Goal: Navigation & Orientation: Find specific page/section

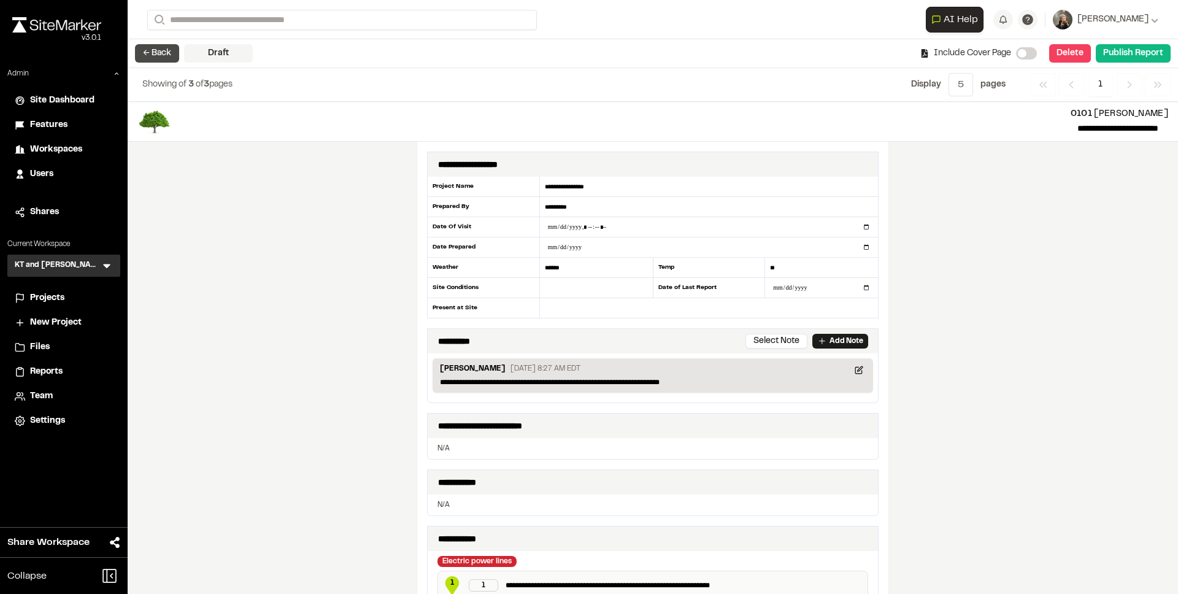
click at [142, 56] on button "← Back" at bounding box center [157, 53] width 44 height 18
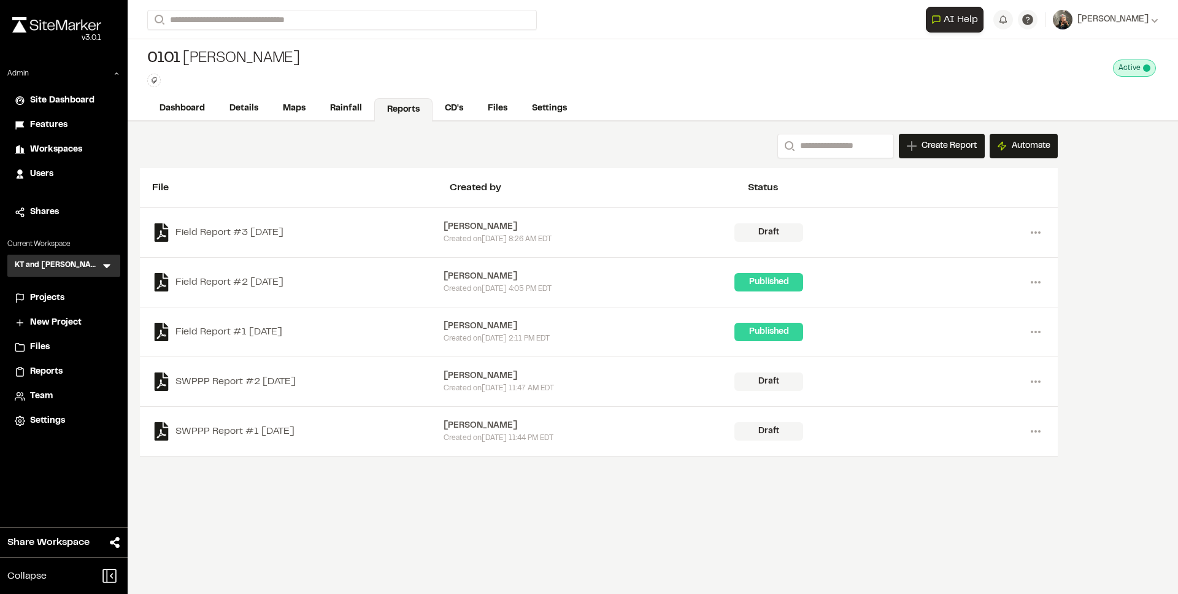
click at [45, 129] on span "Features" at bounding box center [48, 124] width 37 height 13
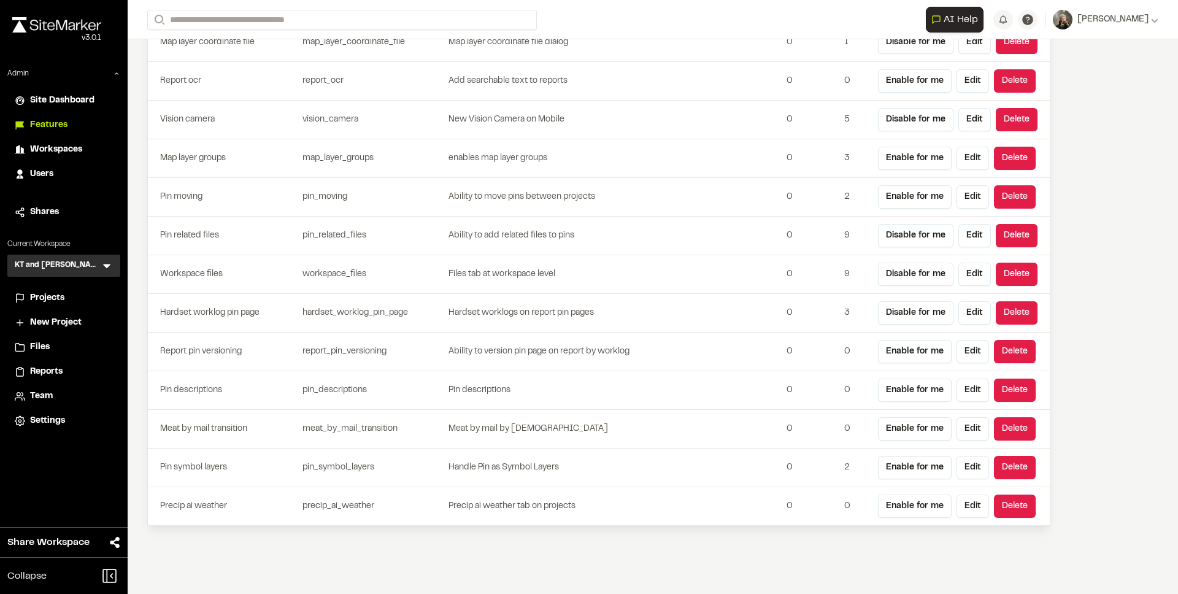
scroll to position [3169, 0]
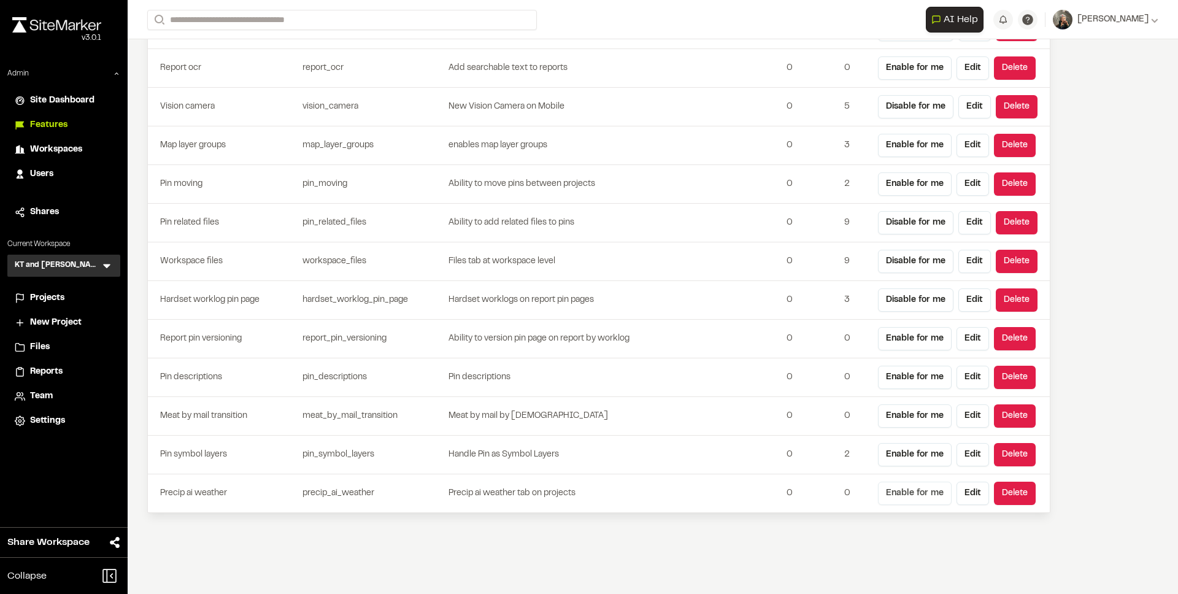
click at [928, 491] on button "Enable for me" at bounding box center [915, 493] width 74 height 23
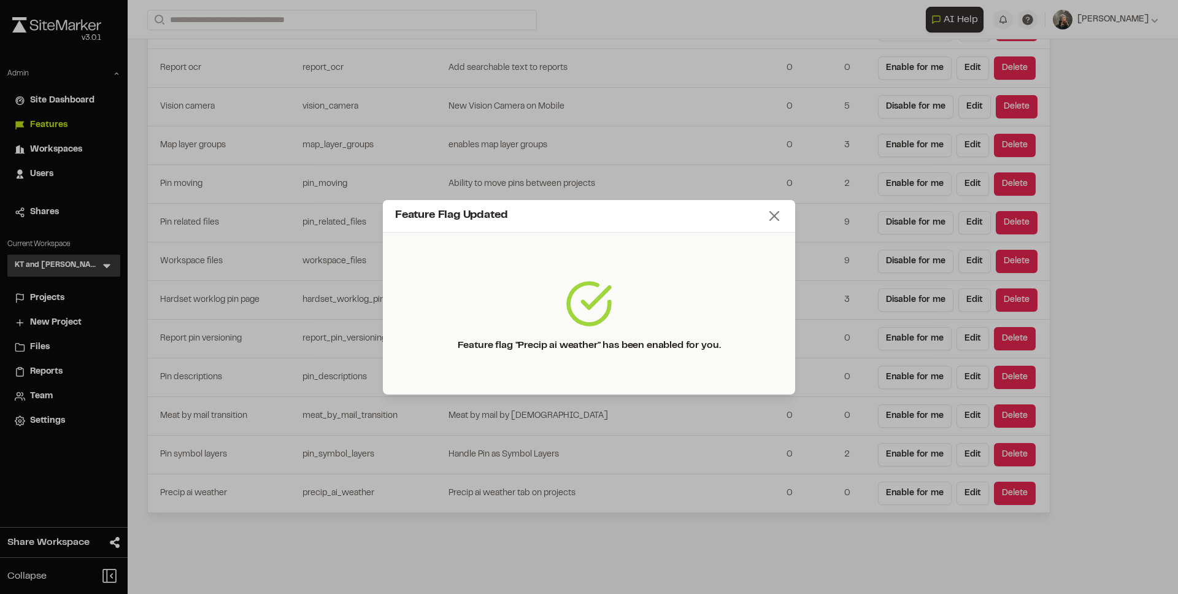
click at [771, 218] on line at bounding box center [774, 216] width 9 height 9
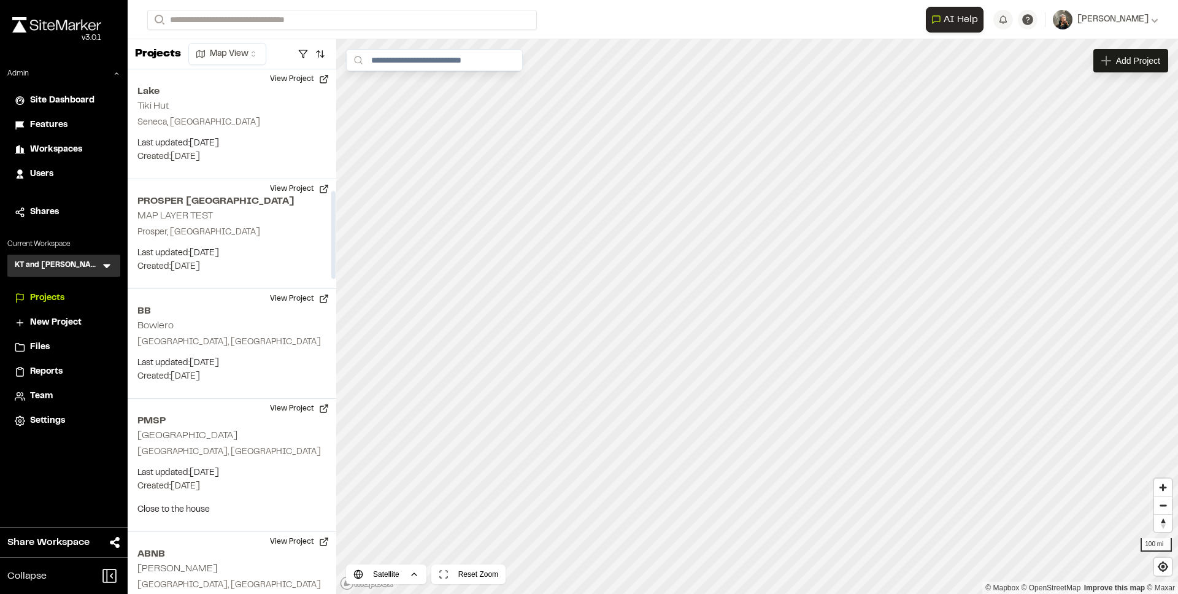
scroll to position [724, 0]
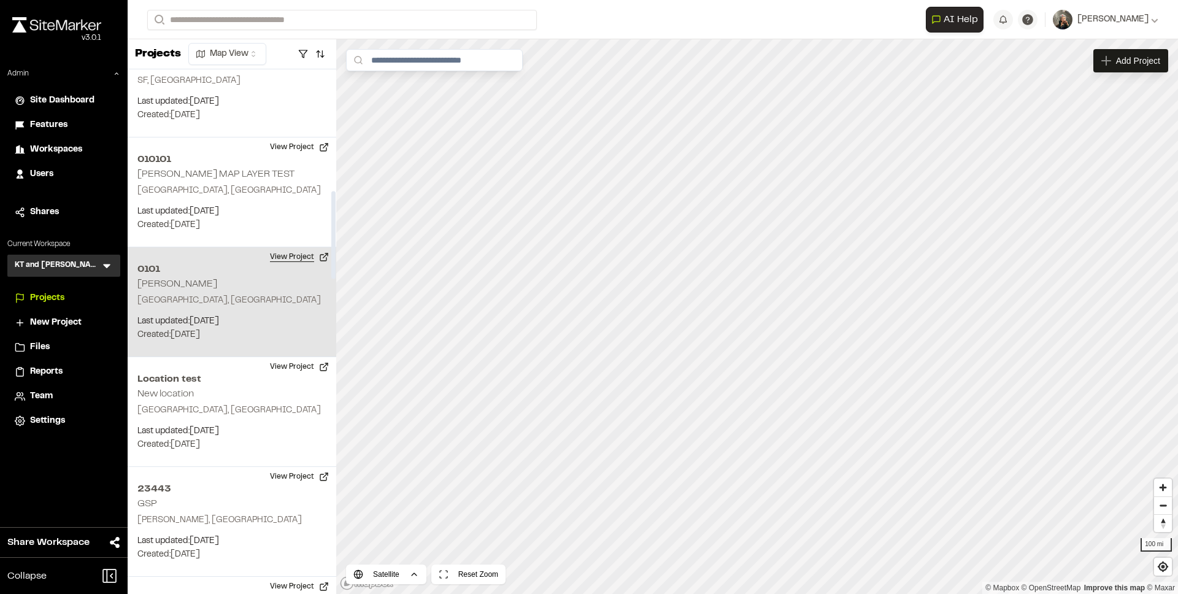
click at [293, 258] on button "View Project" at bounding box center [300, 257] width 74 height 20
click at [288, 260] on button "View Project" at bounding box center [300, 257] width 74 height 20
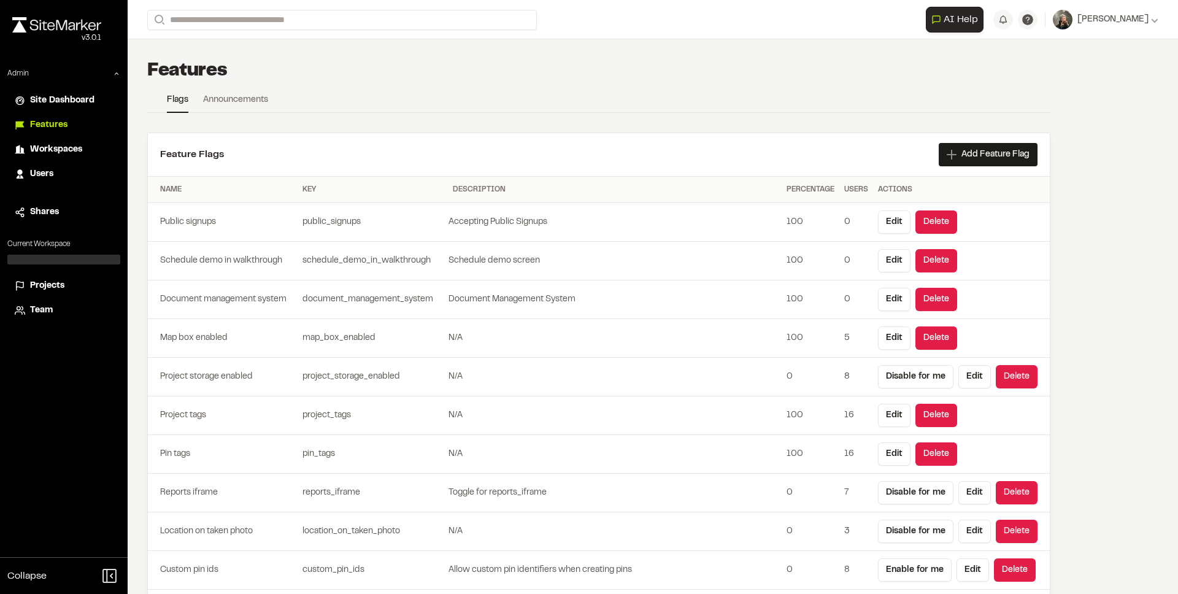
click at [62, 171] on div "Users" at bounding box center [71, 174] width 83 height 13
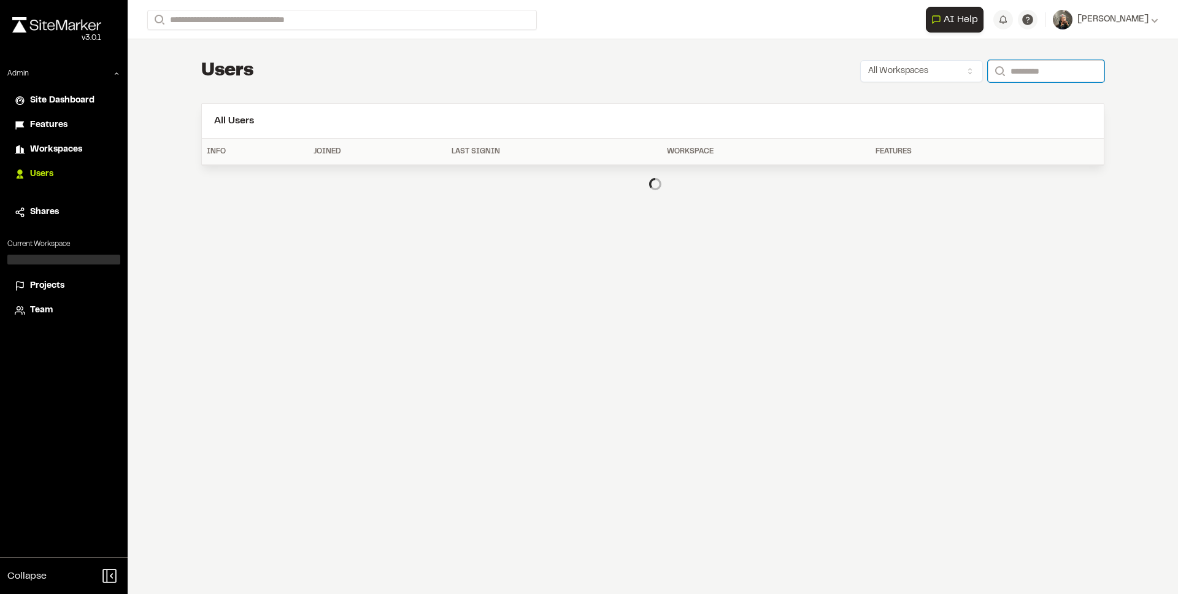
click at [1016, 76] on input "Search" at bounding box center [1046, 71] width 117 height 22
type input "**********"
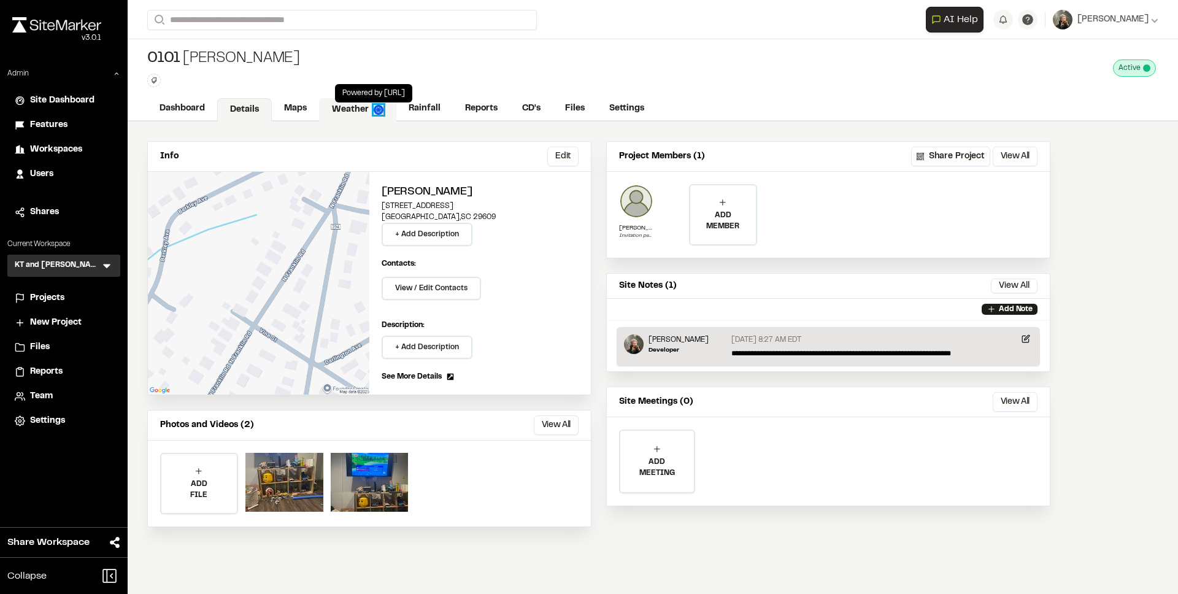
click at [376, 109] on img at bounding box center [379, 110] width 10 height 10
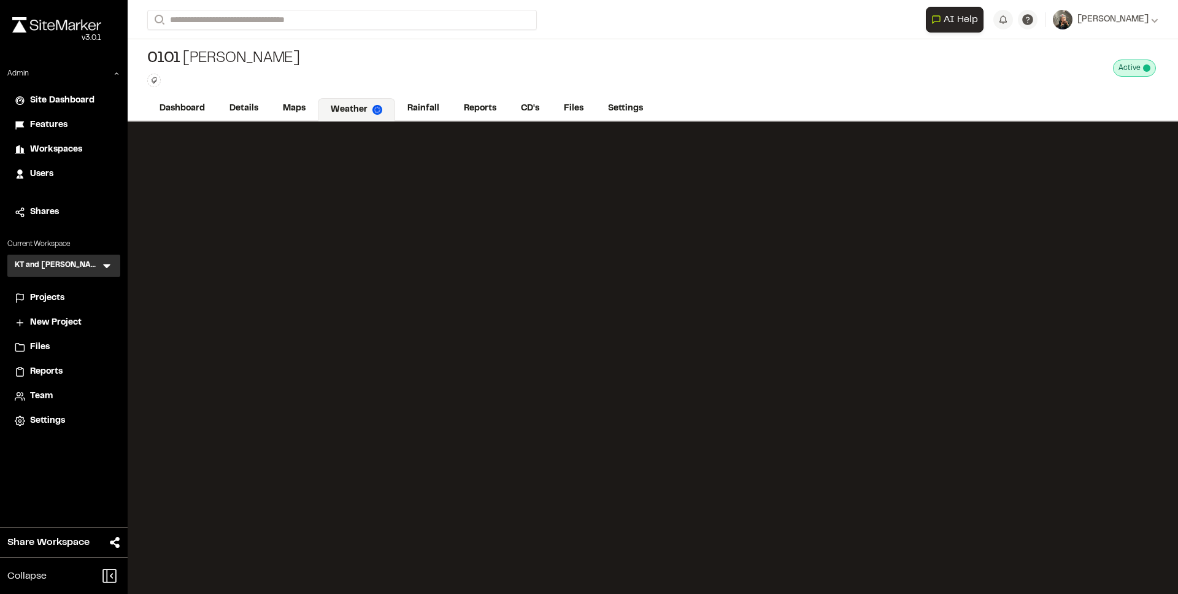
click at [398, 82] on div "0101 FRANKLIN RD Type Enter or comma to add tag. Active Deactivate 0101 FRANKLI…" at bounding box center [653, 68] width 1050 height 58
click at [286, 109] on link "Maps" at bounding box center [295, 109] width 48 height 23
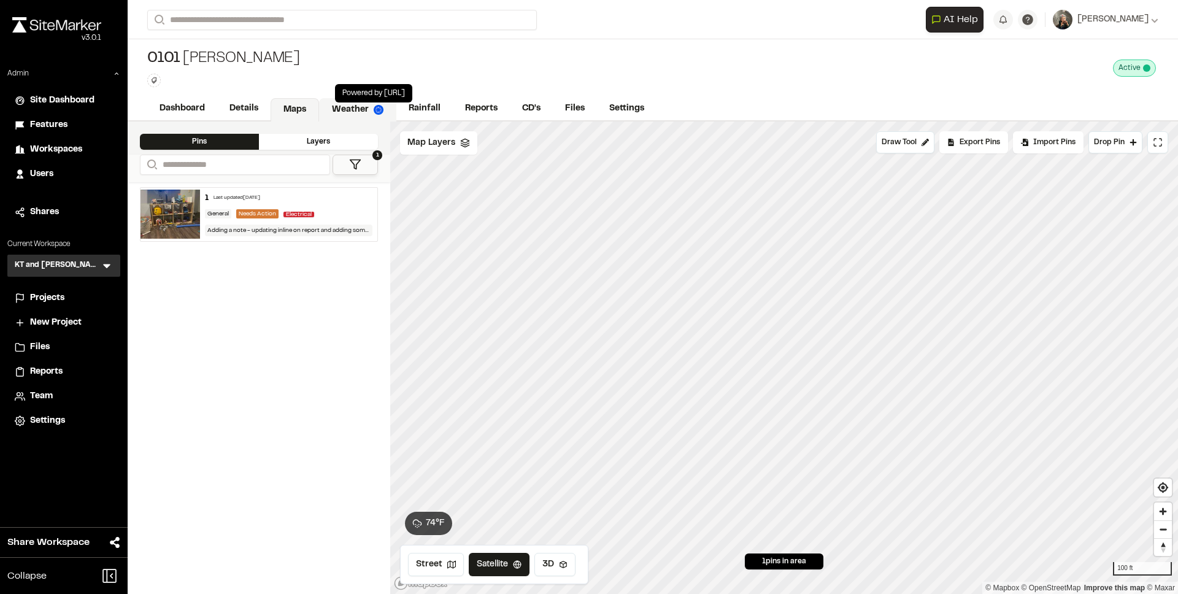
click at [379, 107] on img at bounding box center [379, 110] width 10 height 10
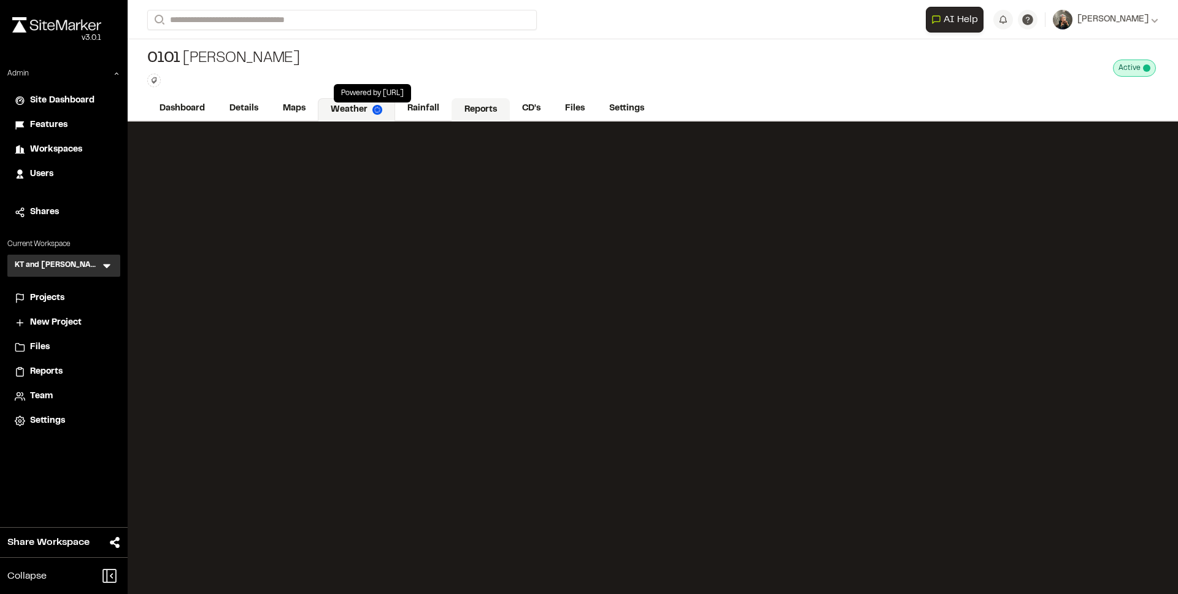
click at [476, 110] on link "Reports" at bounding box center [481, 109] width 58 height 23
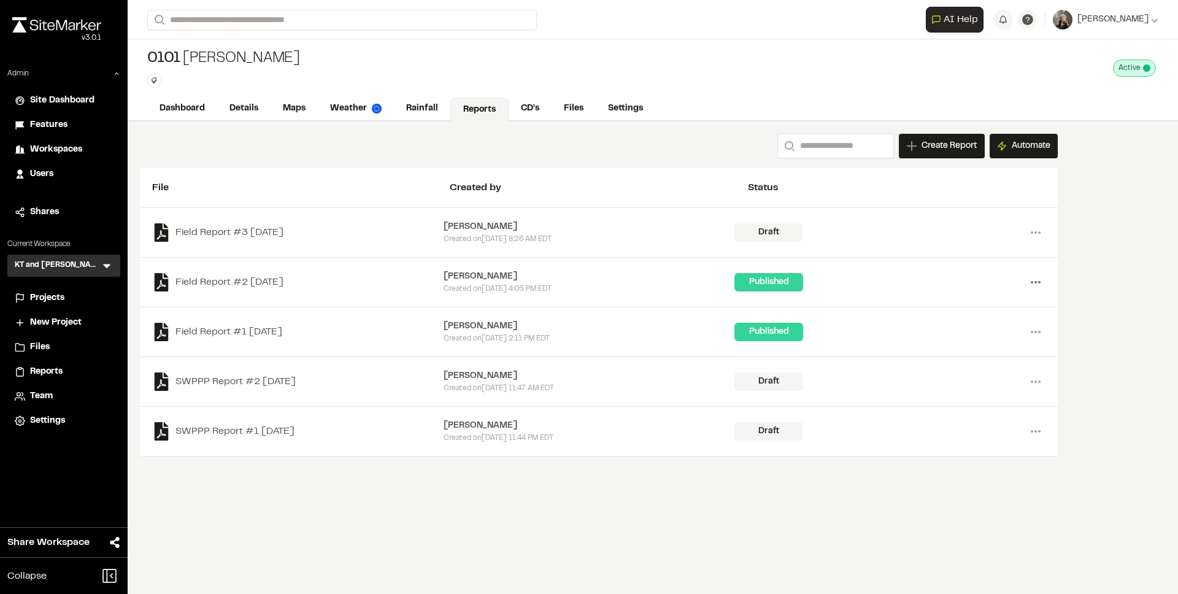
click at [1039, 285] on icon at bounding box center [1036, 282] width 20 height 20
click at [965, 343] on div "Share" at bounding box center [991, 345] width 107 height 18
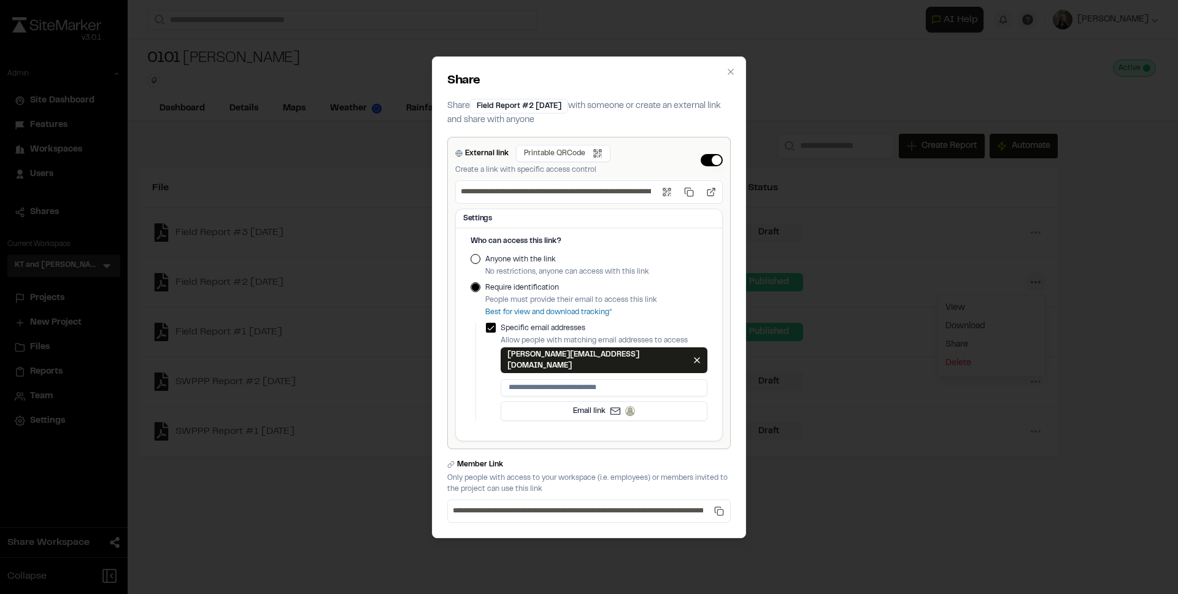
click at [707, 166] on button "External link" at bounding box center [712, 160] width 22 height 12
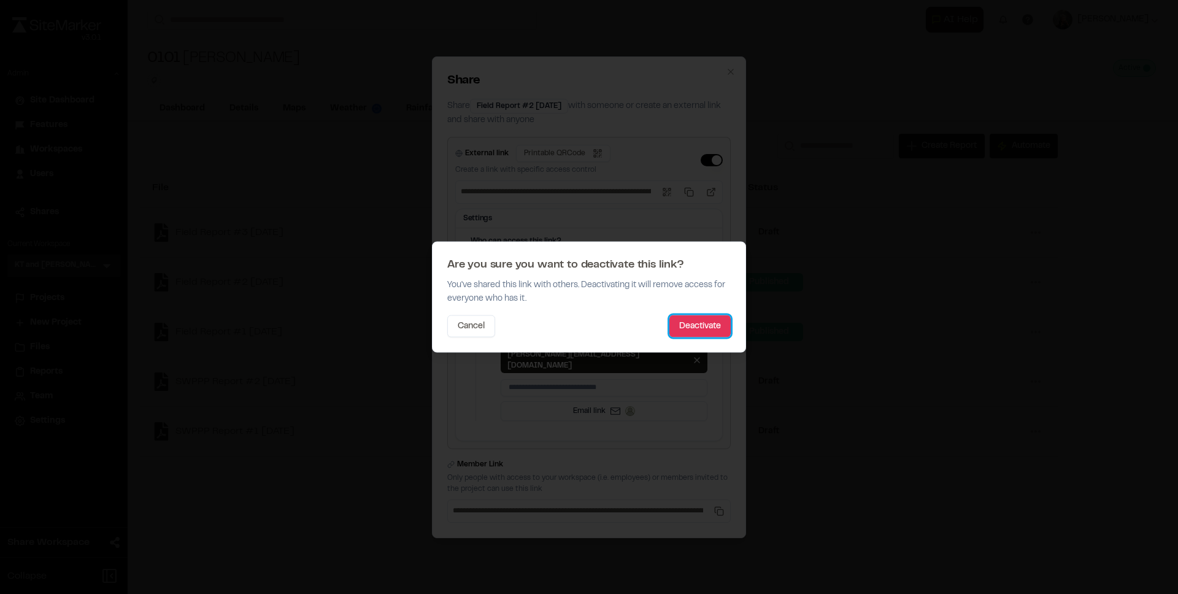
click at [703, 322] on button "Deactivate" at bounding box center [699, 326] width 61 height 22
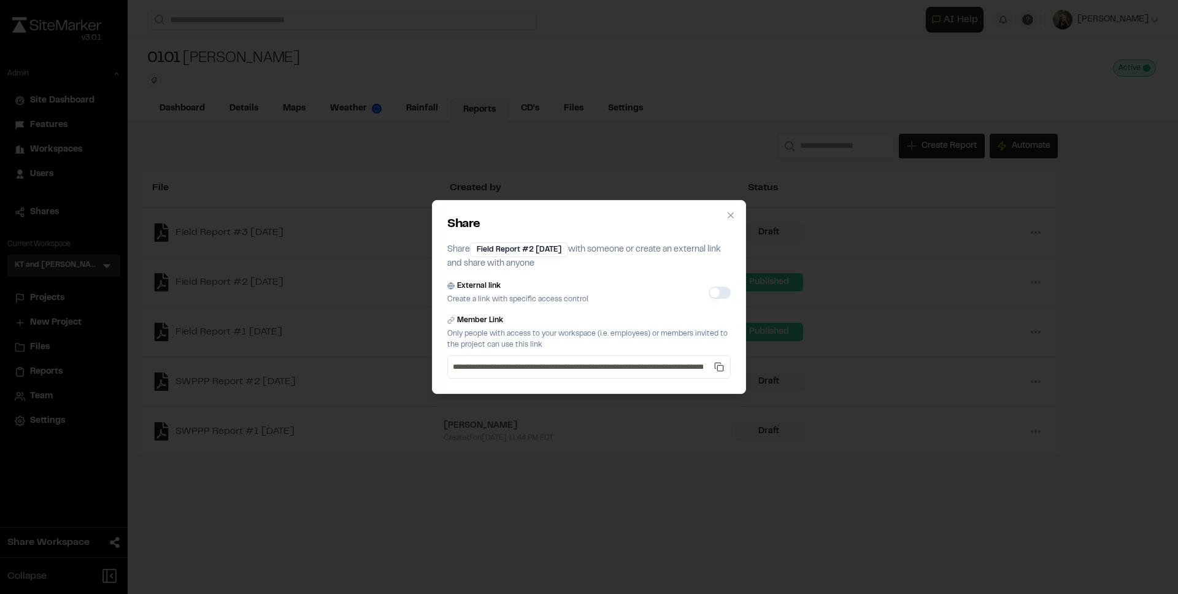
click at [719, 290] on button "External link" at bounding box center [720, 293] width 22 height 12
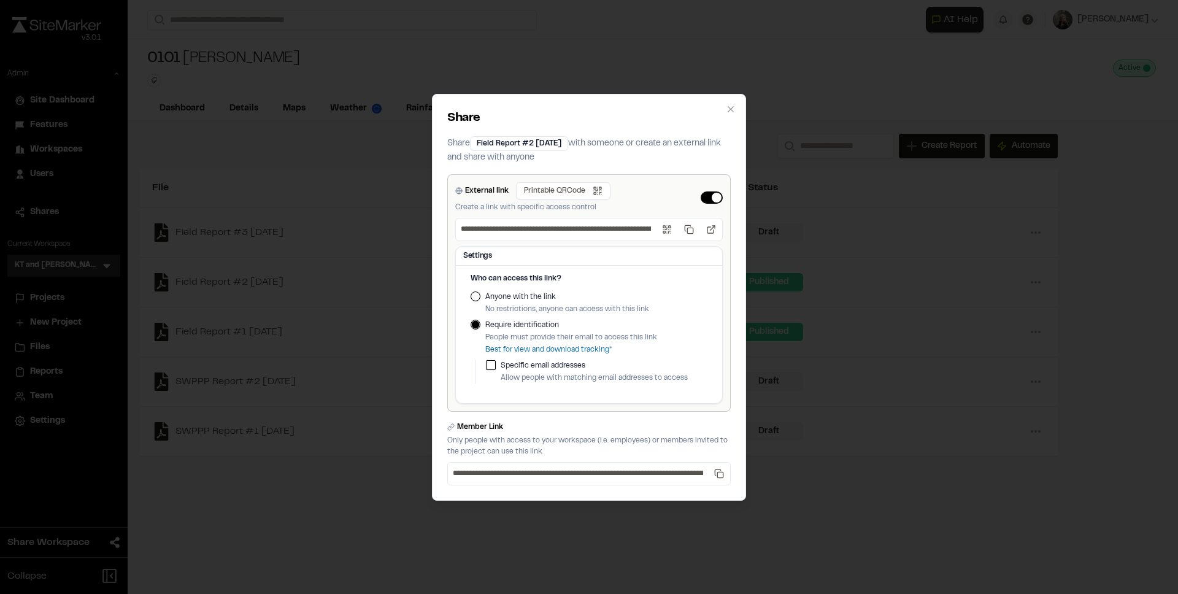
click at [857, 304] on div "**********" at bounding box center [589, 297] width 1178 height 594
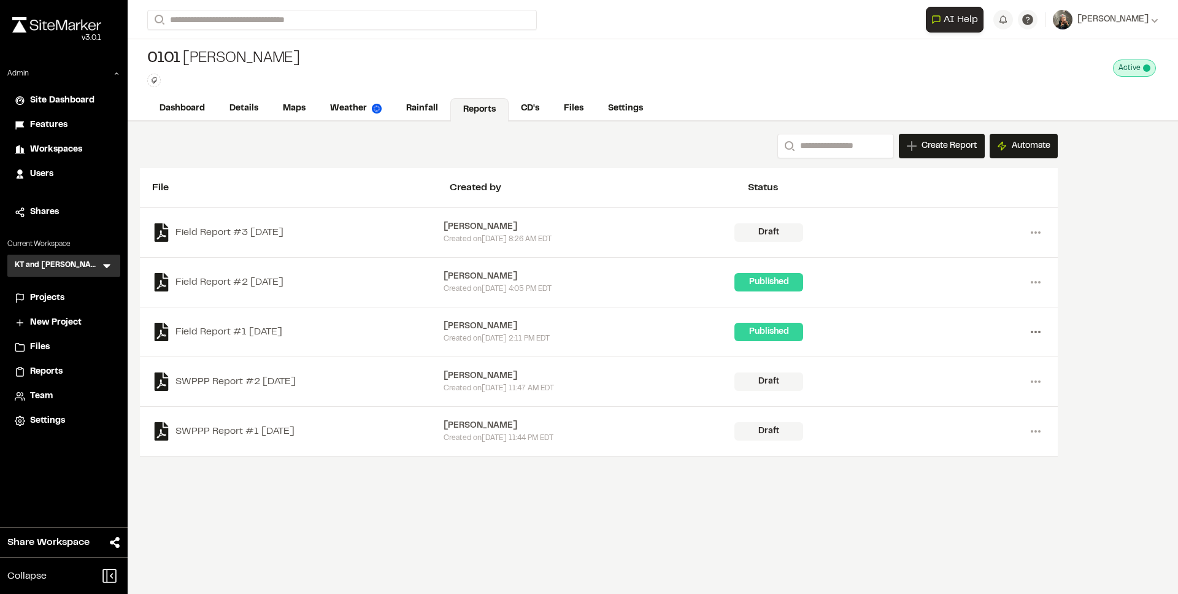
click at [1029, 326] on icon at bounding box center [1036, 332] width 20 height 20
click at [961, 393] on div "Share" at bounding box center [991, 394] width 107 height 18
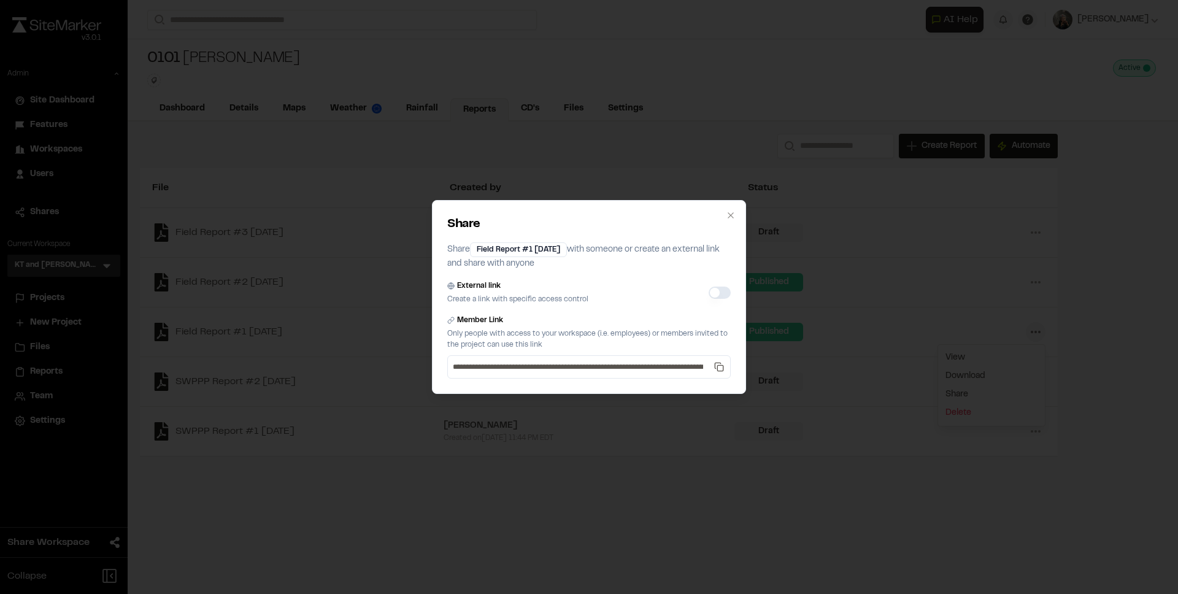
click at [725, 292] on button "External link" at bounding box center [720, 293] width 22 height 12
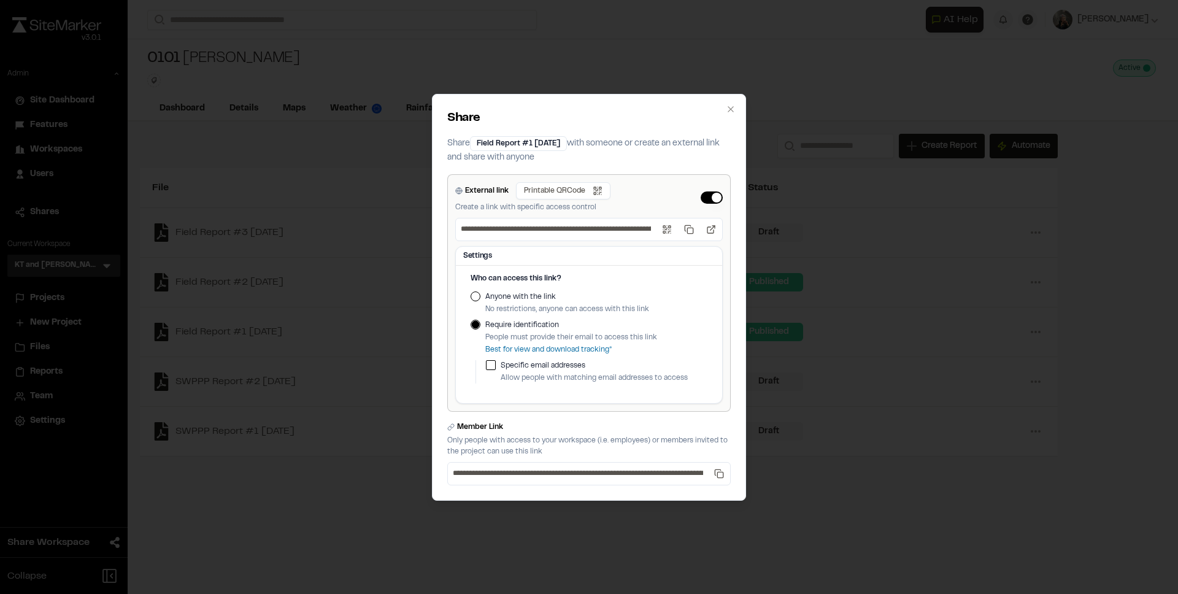
click at [709, 198] on button "External link" at bounding box center [712, 197] width 22 height 12
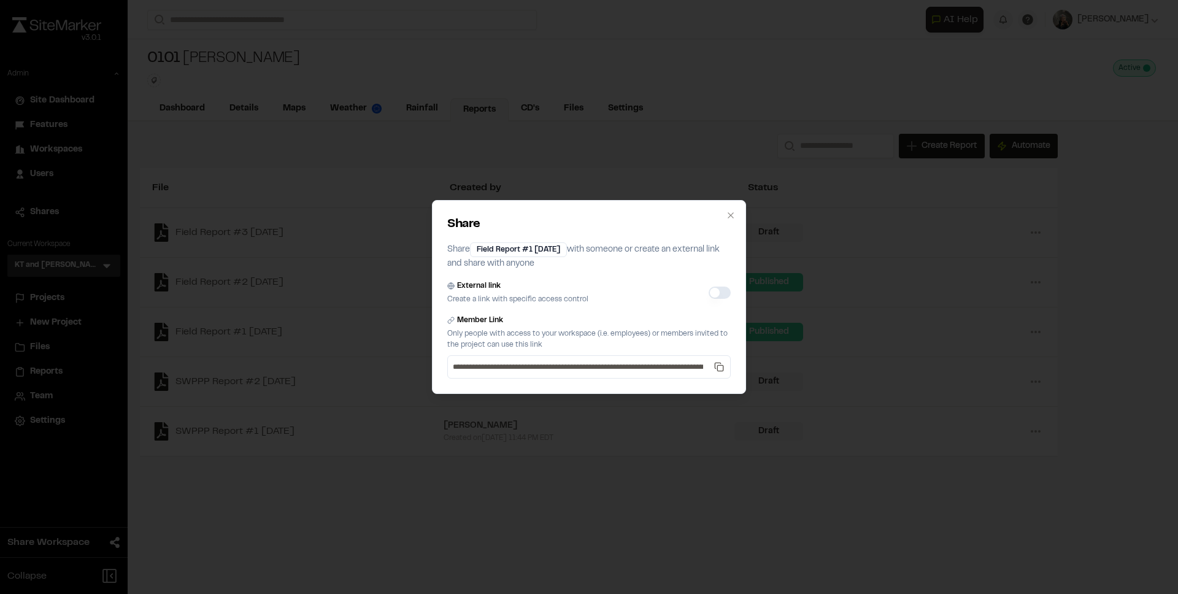
click at [722, 295] on button "External link" at bounding box center [720, 293] width 22 height 12
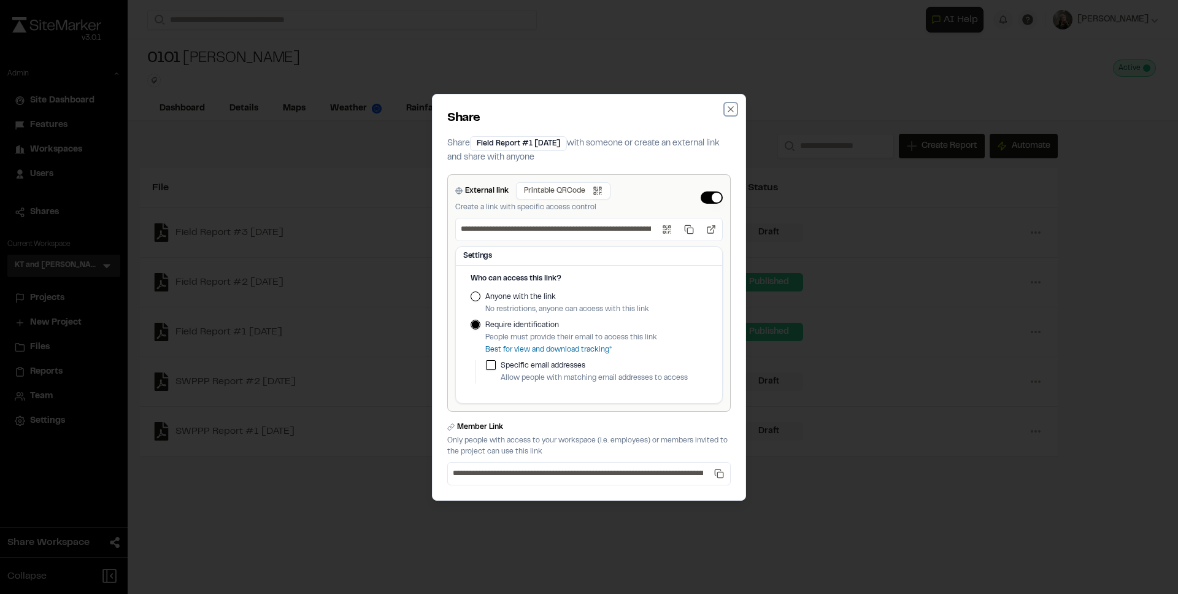
click at [730, 109] on icon "button" at bounding box center [731, 109] width 10 height 10
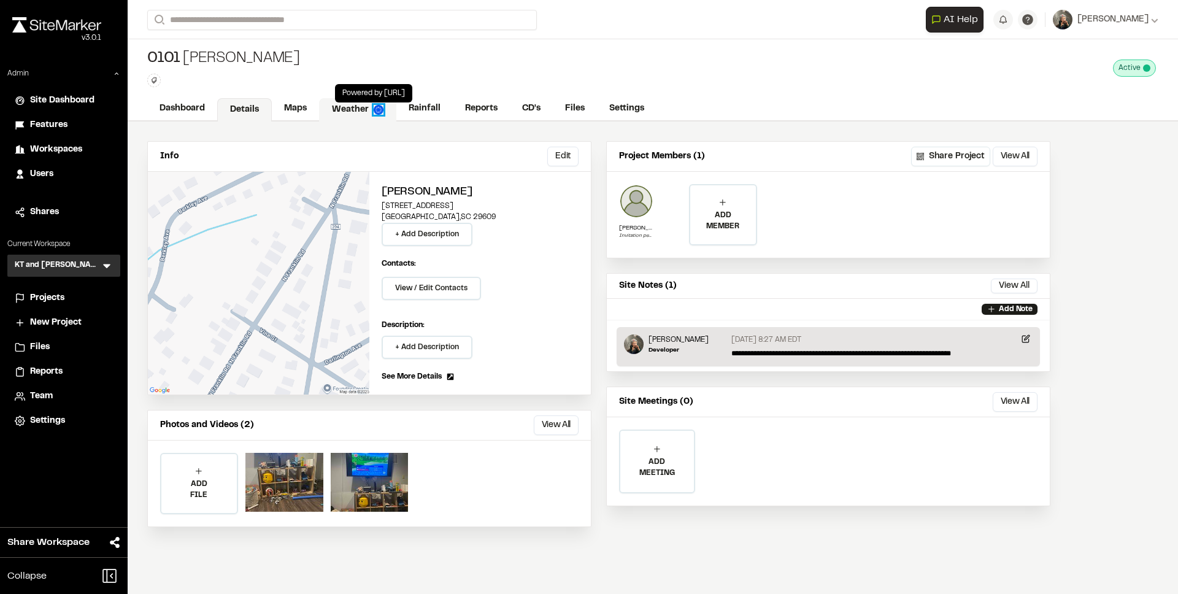
click at [380, 108] on img at bounding box center [379, 110] width 10 height 10
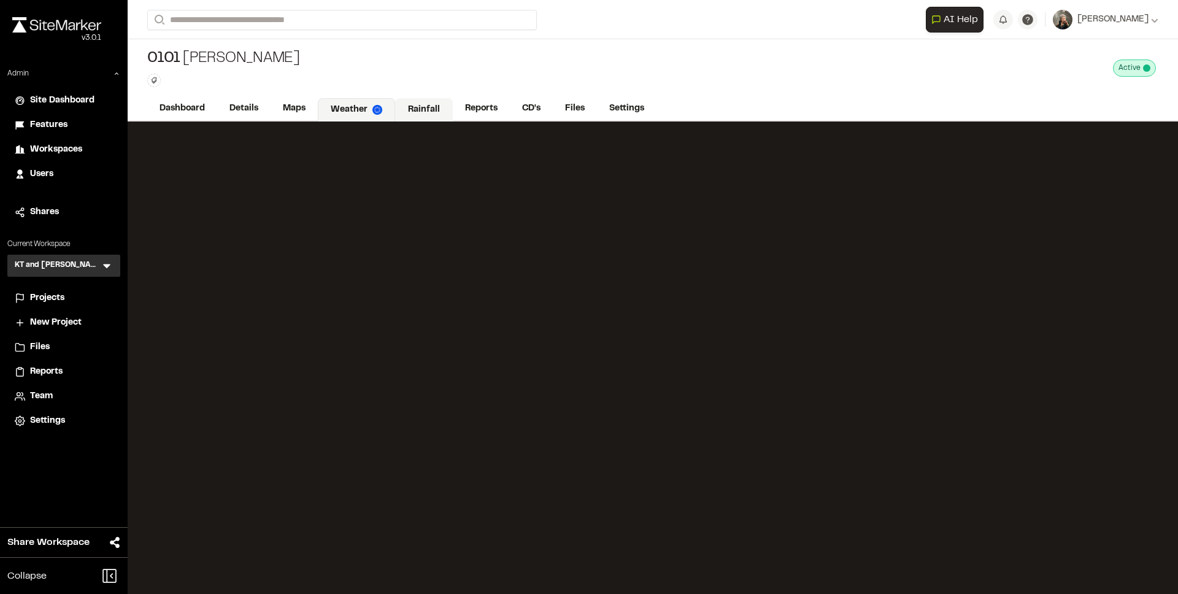
click at [412, 110] on link "Rainfall" at bounding box center [424, 109] width 58 height 23
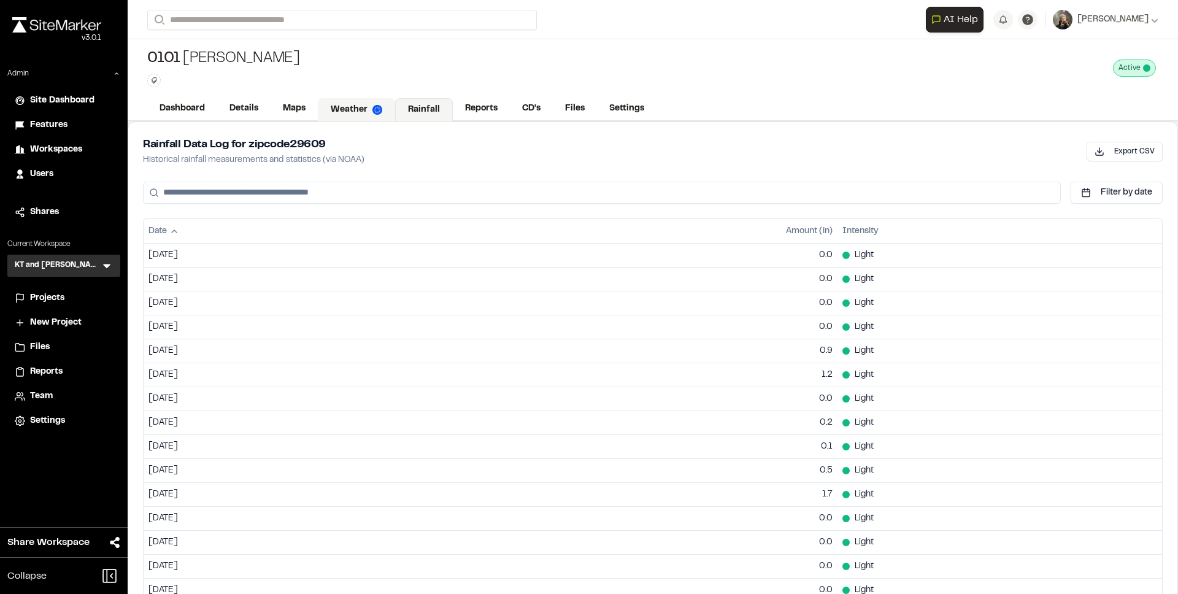
click at [345, 109] on link "Weather" at bounding box center [356, 109] width 77 height 23
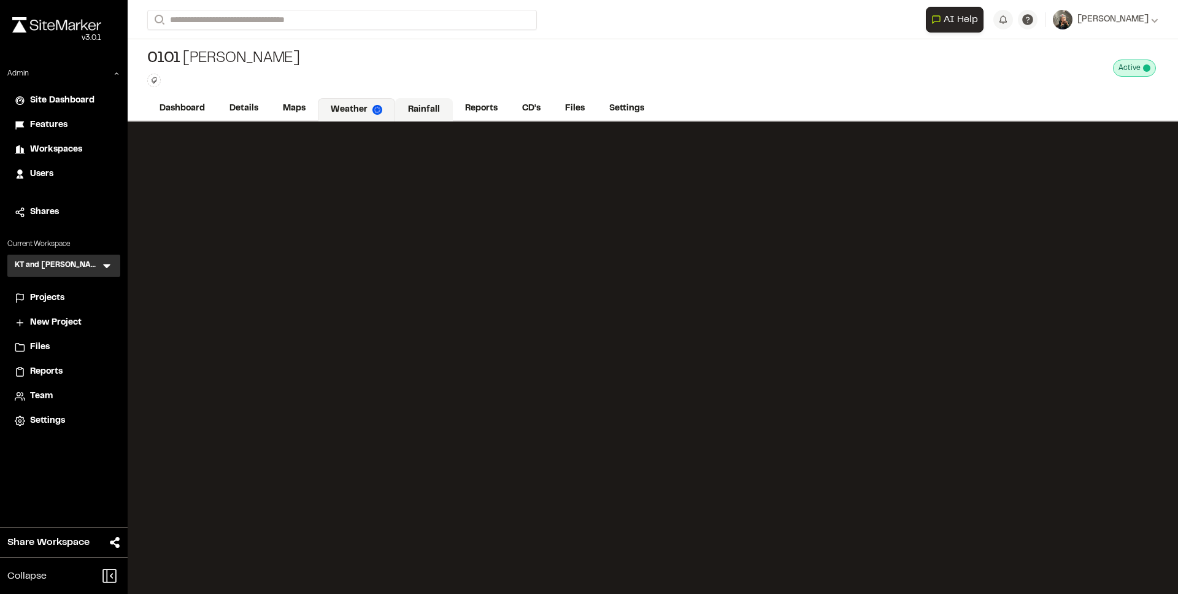
click at [419, 114] on link "Rainfall" at bounding box center [424, 109] width 58 height 23
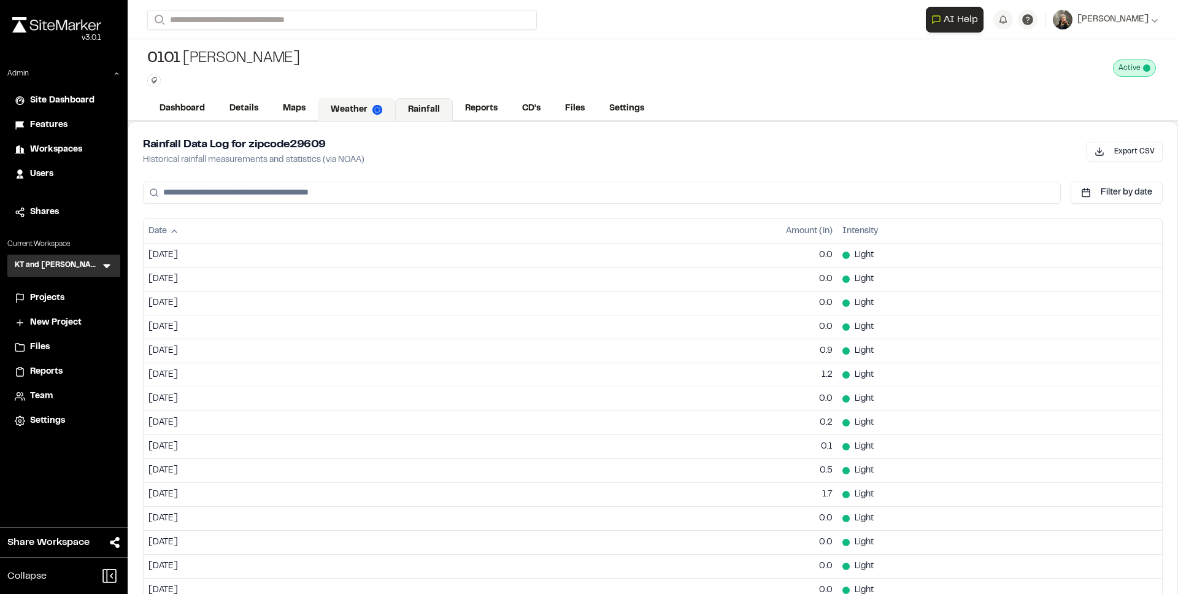
click at [353, 109] on link "Weather" at bounding box center [356, 109] width 77 height 23
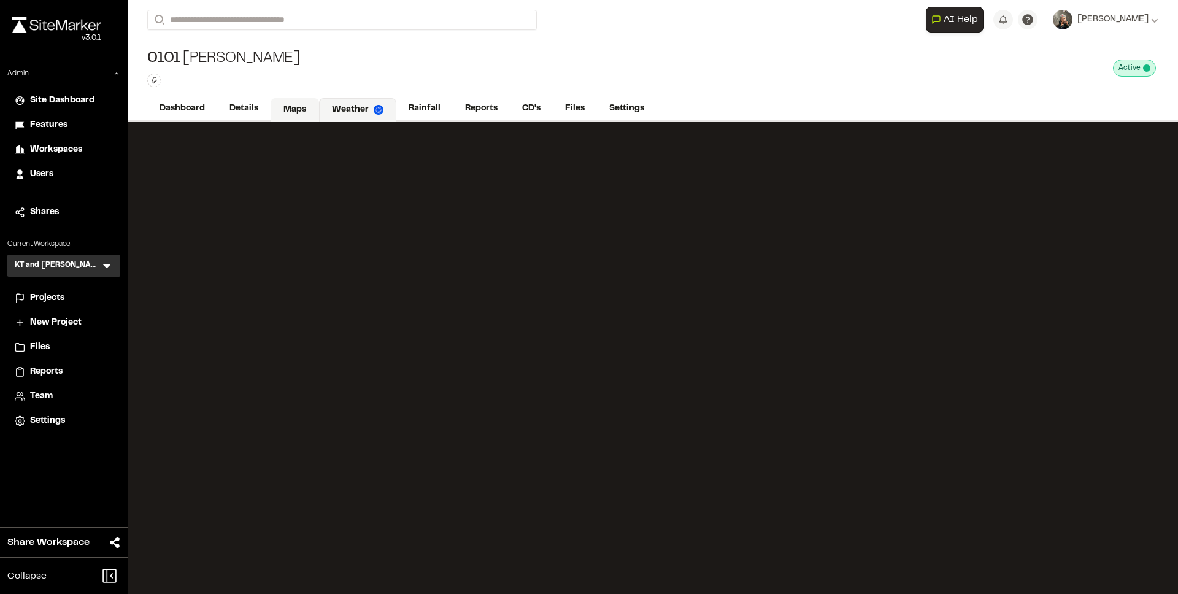
click at [293, 109] on link "Maps" at bounding box center [295, 109] width 48 height 23
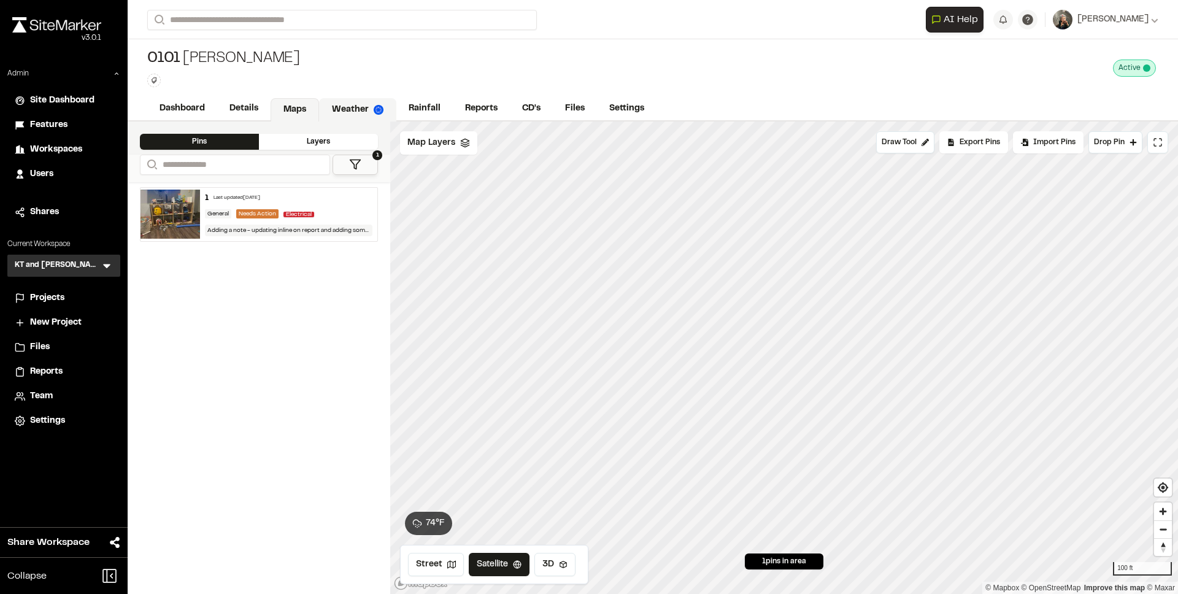
click at [359, 110] on link "Weather" at bounding box center [357, 109] width 77 height 23
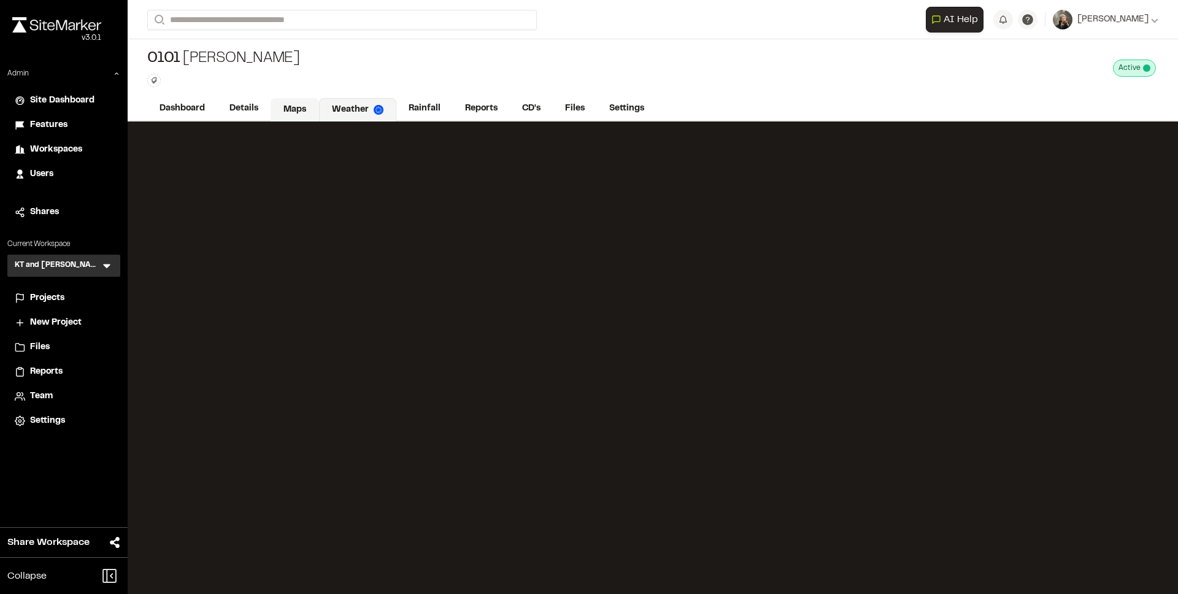
click at [305, 109] on link "Maps" at bounding box center [295, 109] width 48 height 23
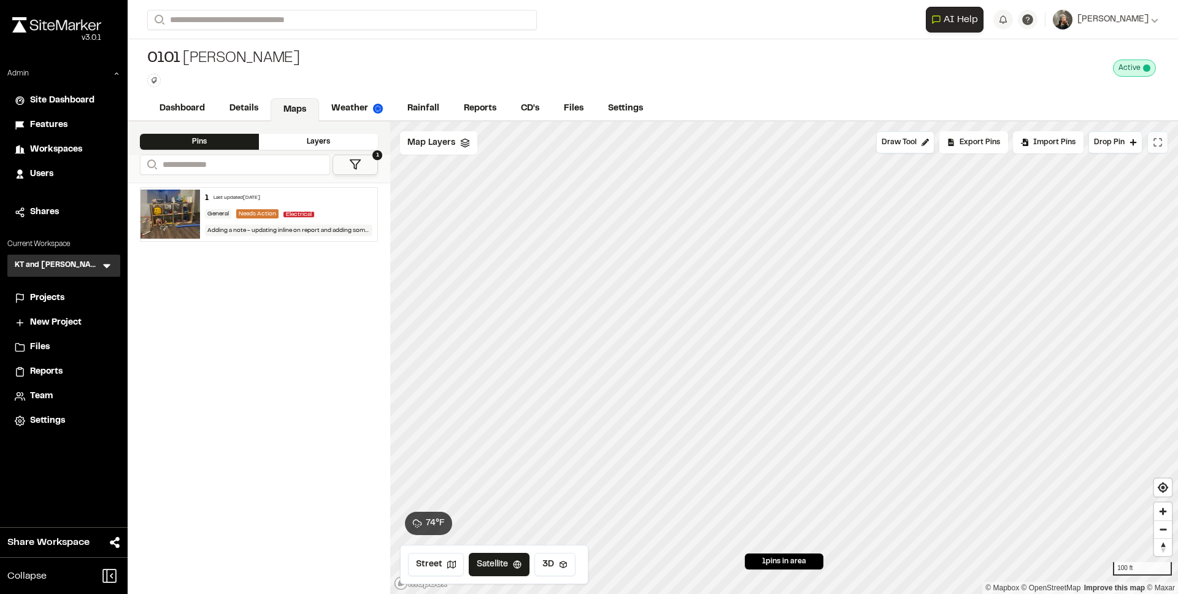
click at [1153, 150] on button at bounding box center [1157, 142] width 21 height 22
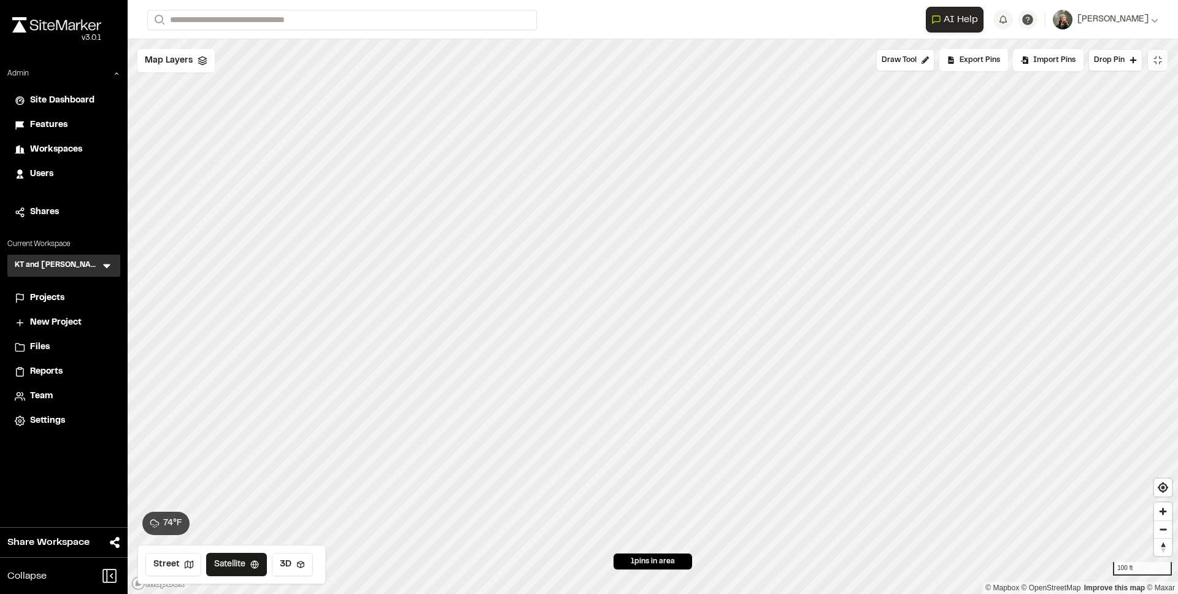
click at [1154, 64] on icon at bounding box center [1158, 60] width 10 height 10
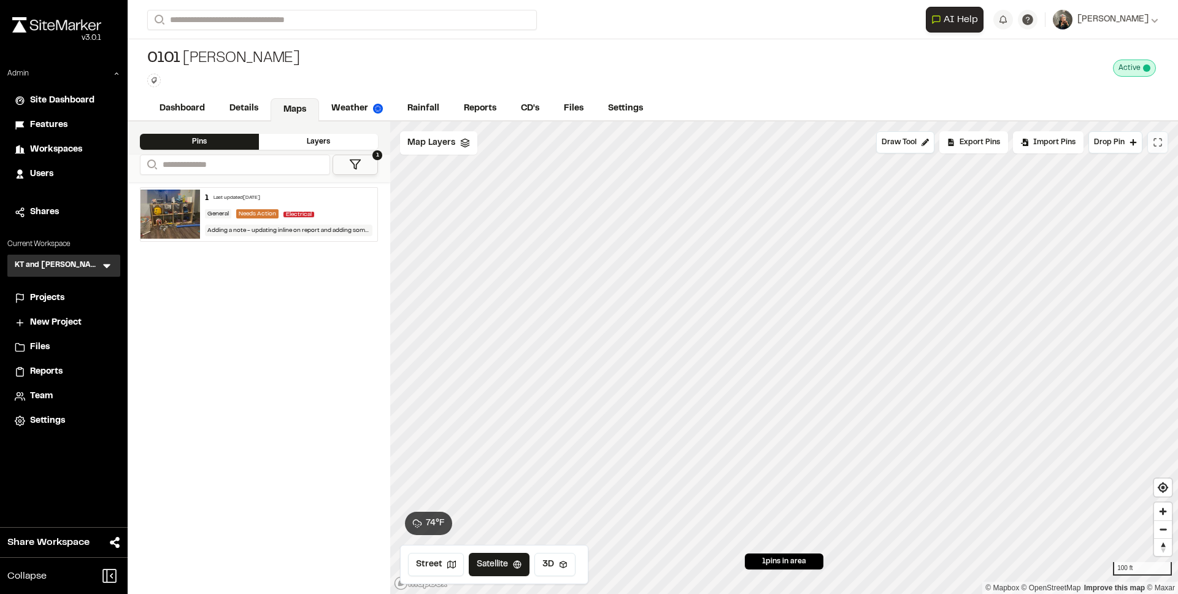
click at [219, 220] on div "General Needs Action Electrical" at bounding box center [289, 214] width 168 height 11
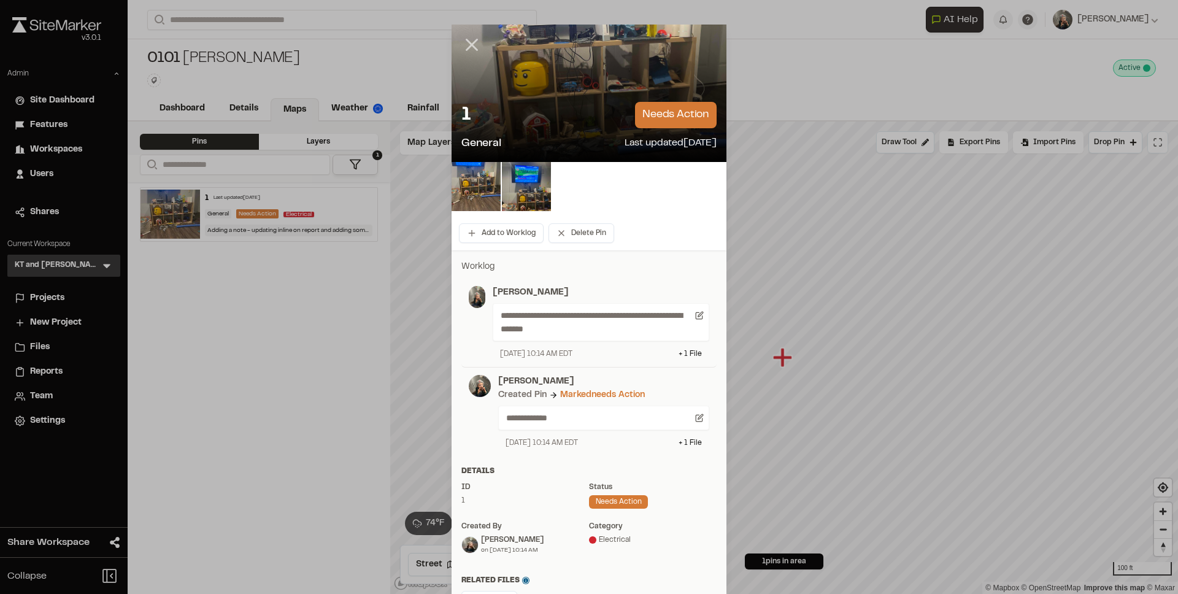
click at [474, 44] on icon at bounding box center [471, 44] width 21 height 21
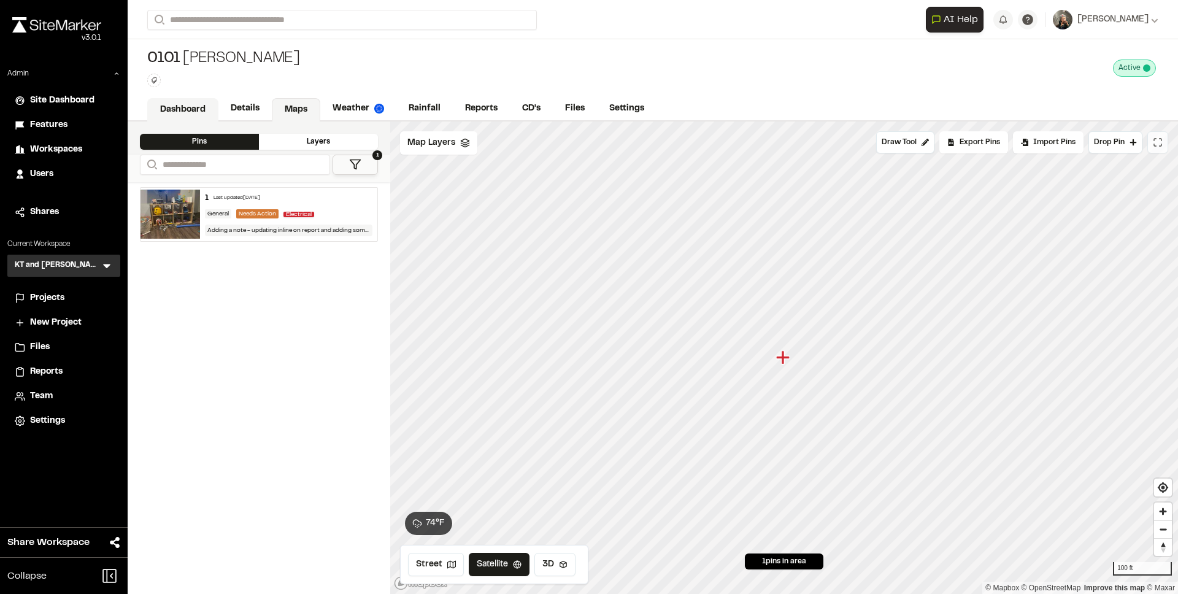
click at [164, 107] on link "Dashboard" at bounding box center [182, 109] width 71 height 23
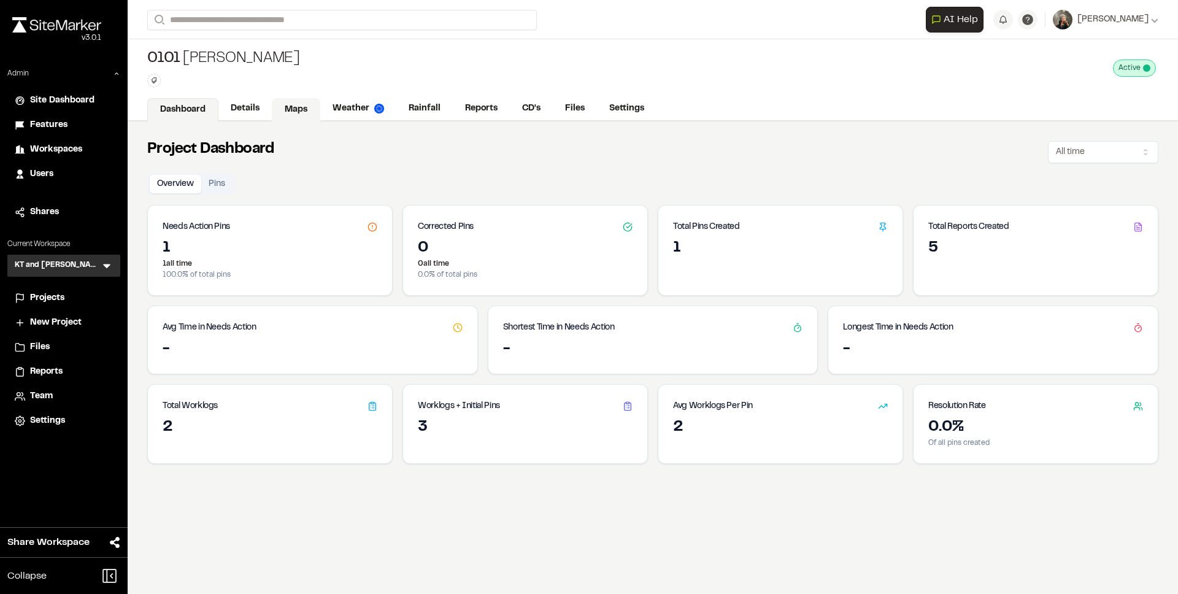
click at [301, 109] on link "Maps" at bounding box center [296, 109] width 48 height 23
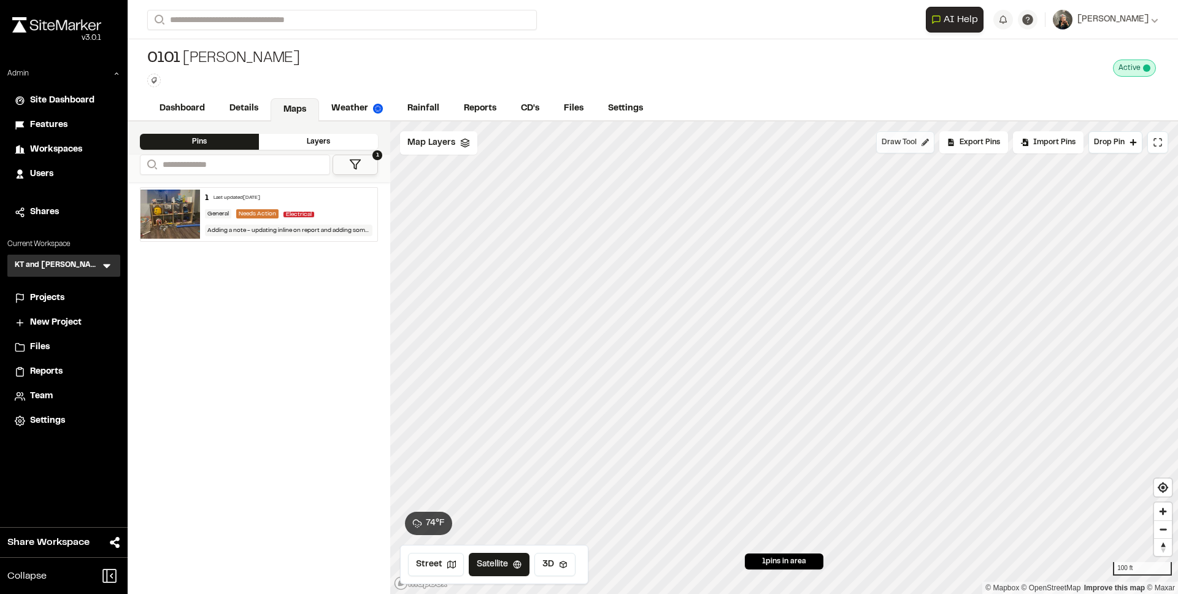
click at [894, 143] on span "Draw Tool" at bounding box center [899, 142] width 35 height 11
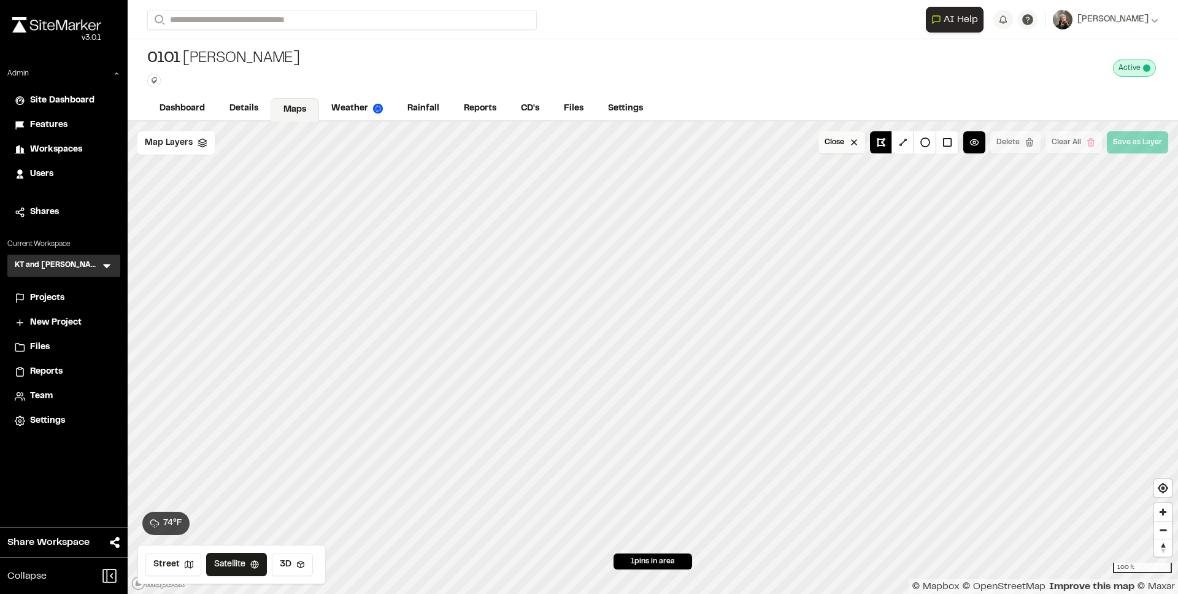
click at [849, 147] on button "Close" at bounding box center [842, 142] width 47 height 22
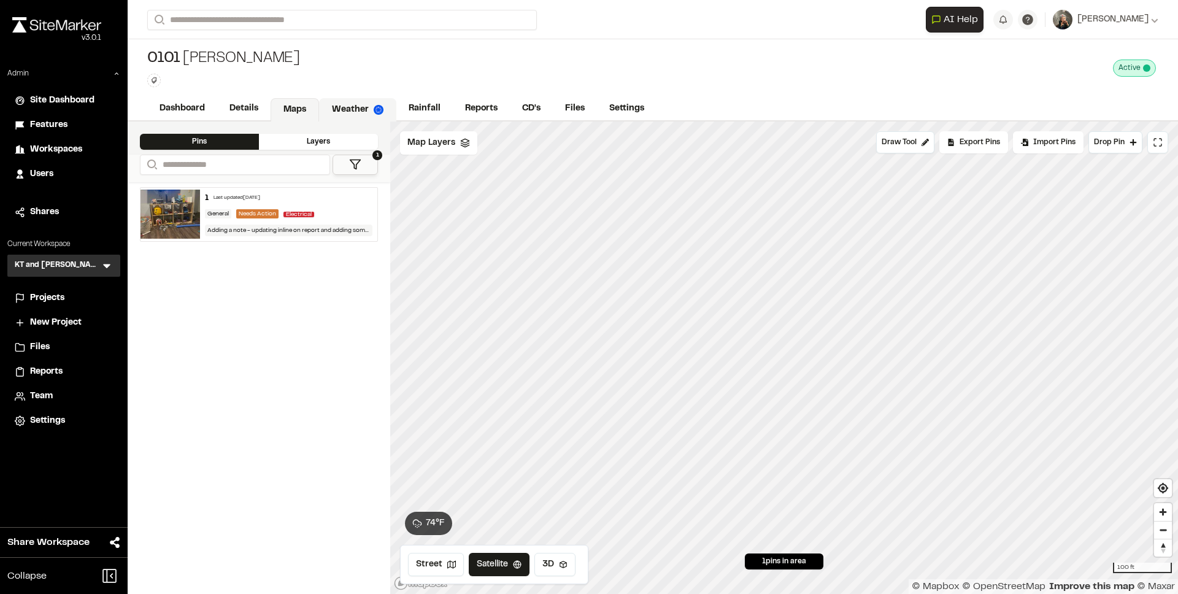
click at [353, 110] on link "Weather" at bounding box center [357, 109] width 77 height 23
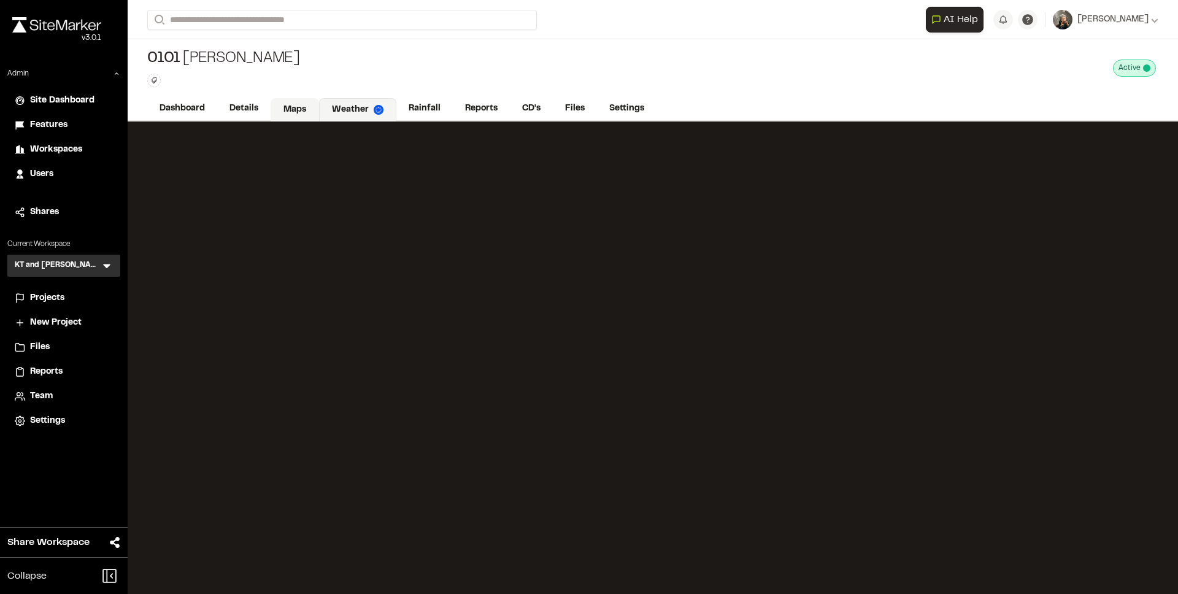
click at [305, 111] on link "Maps" at bounding box center [295, 109] width 48 height 23
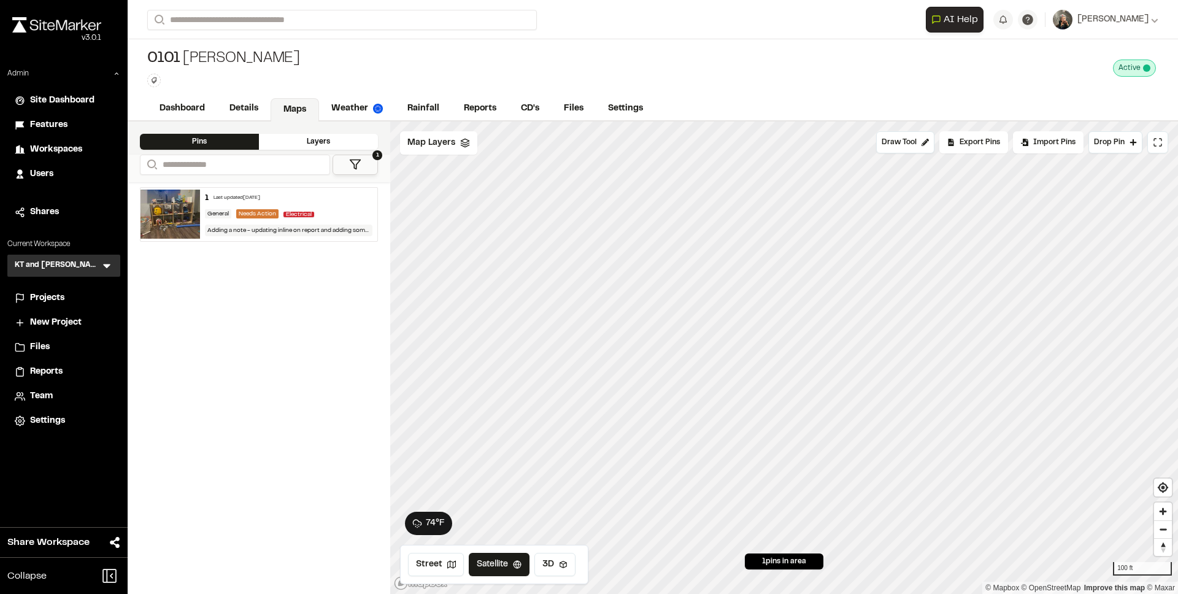
click at [421, 528] on div "74 ° F" at bounding box center [428, 523] width 33 height 13
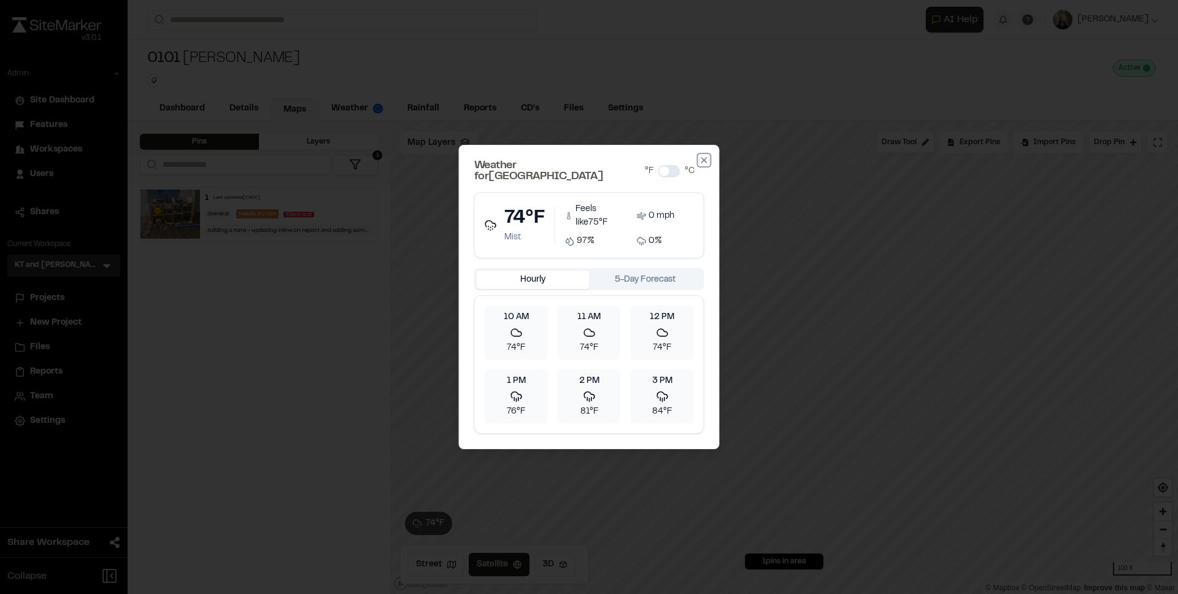
click at [704, 165] on icon "button" at bounding box center [705, 160] width 10 height 10
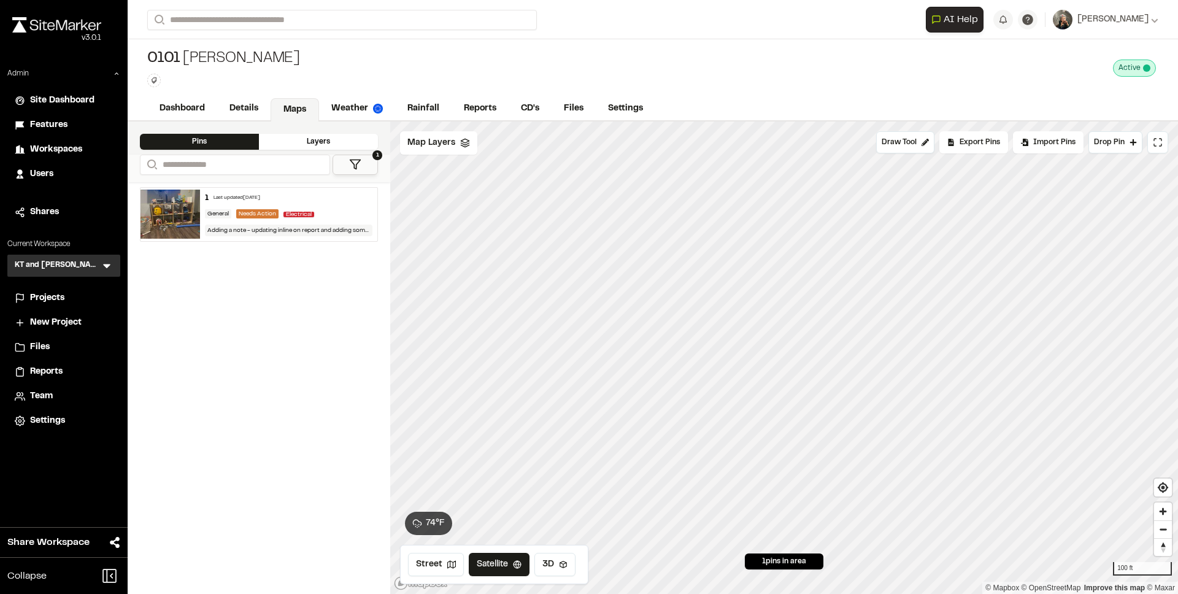
click at [1144, 64] on span at bounding box center [1146, 67] width 7 height 7
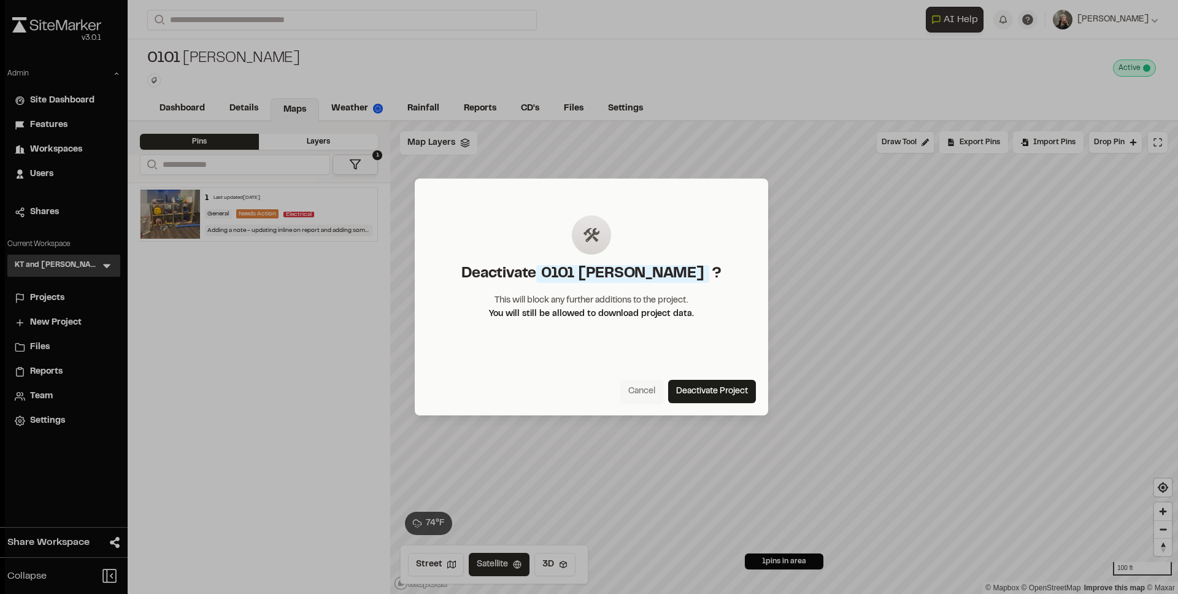
click at [639, 393] on button "Cancel" at bounding box center [641, 391] width 43 height 23
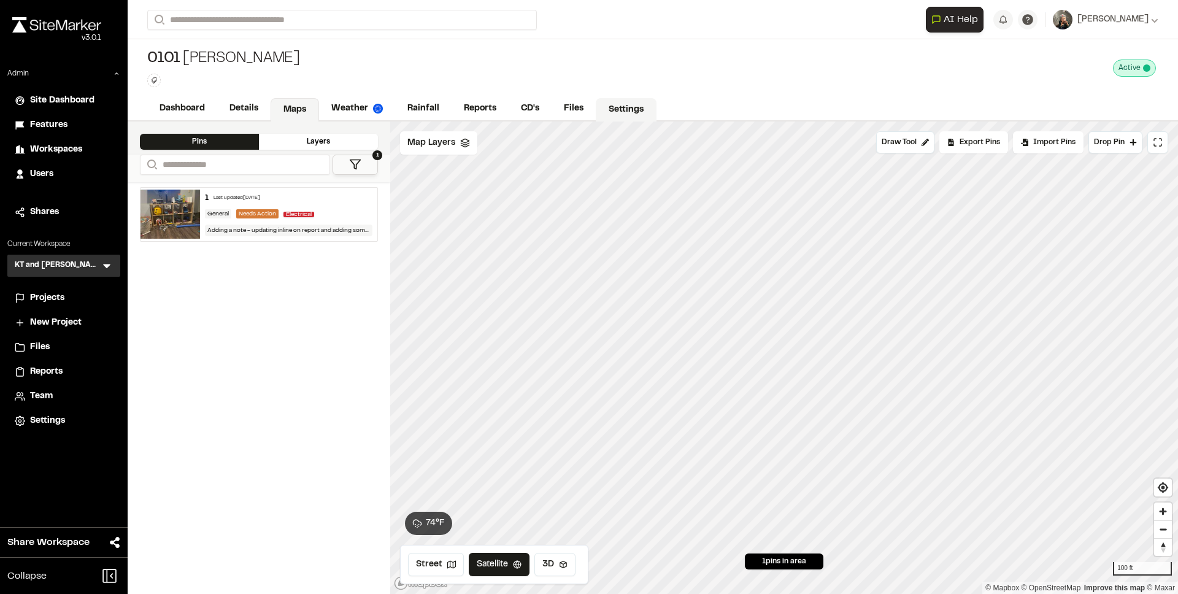
click at [611, 114] on link "Settings" at bounding box center [626, 109] width 61 height 23
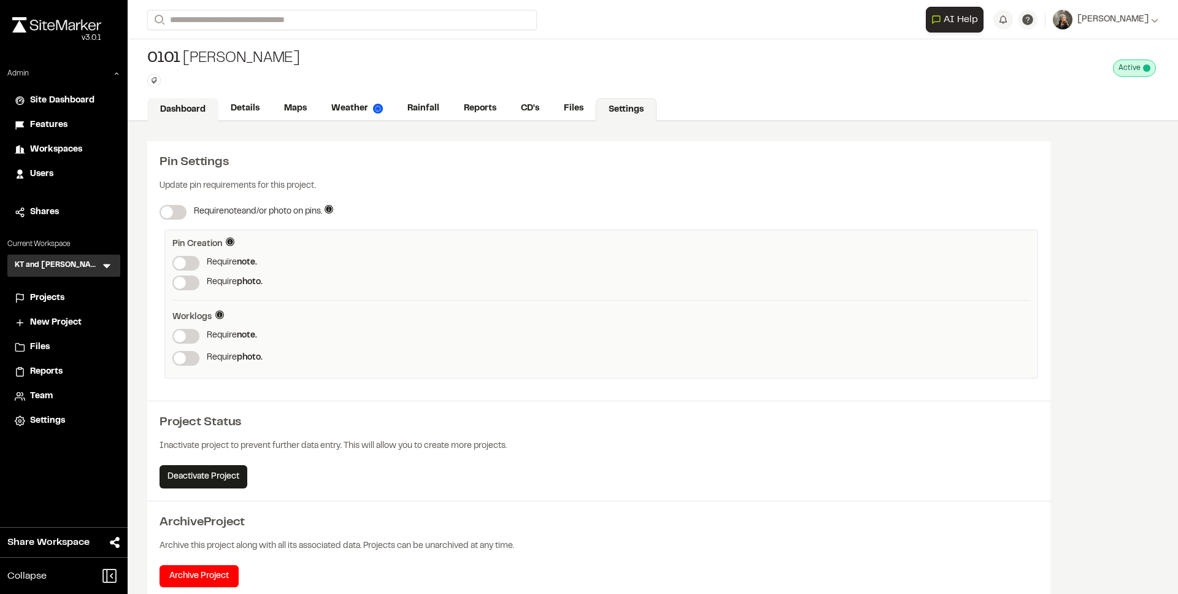
click at [196, 111] on link "Dashboard" at bounding box center [182, 109] width 71 height 23
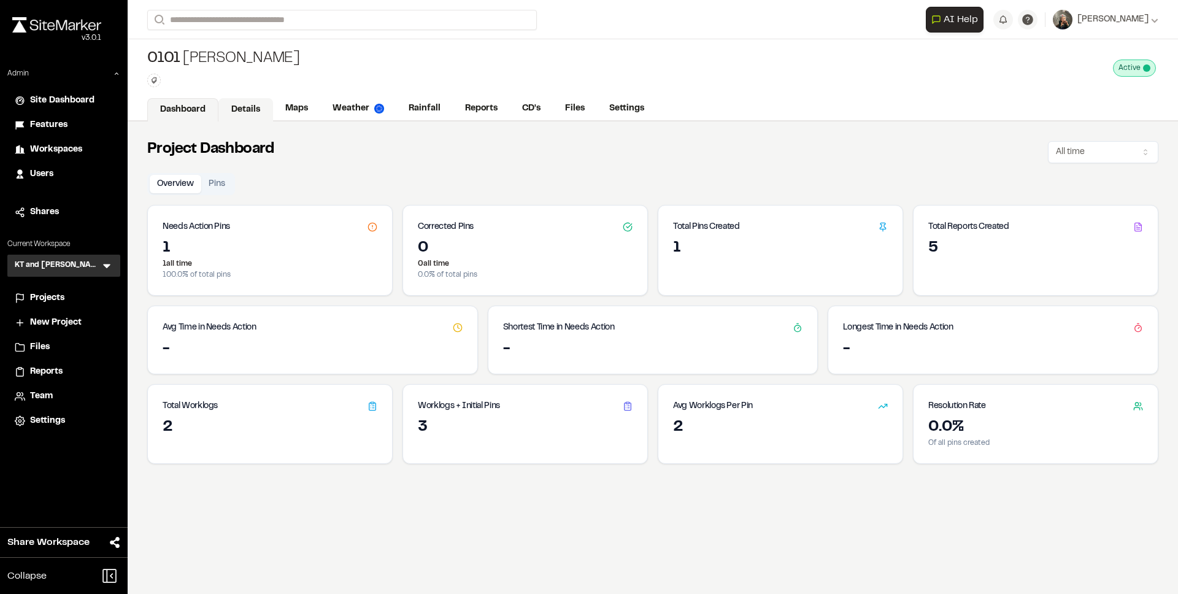
click at [249, 112] on link "Details" at bounding box center [245, 109] width 55 height 23
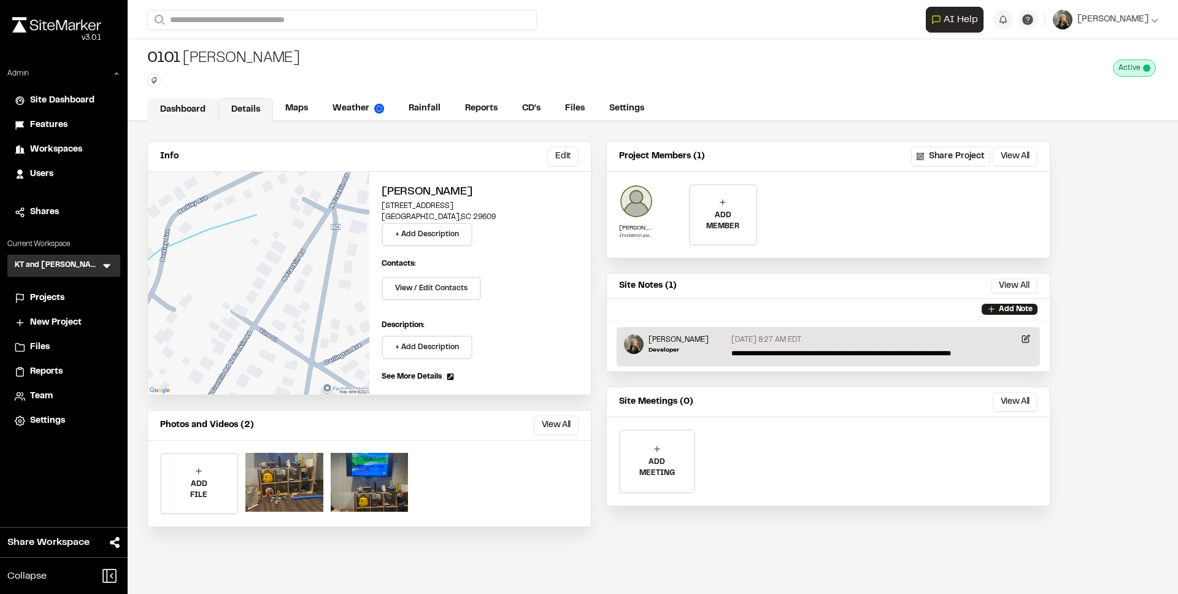
click at [204, 110] on link "Dashboard" at bounding box center [182, 109] width 71 height 23
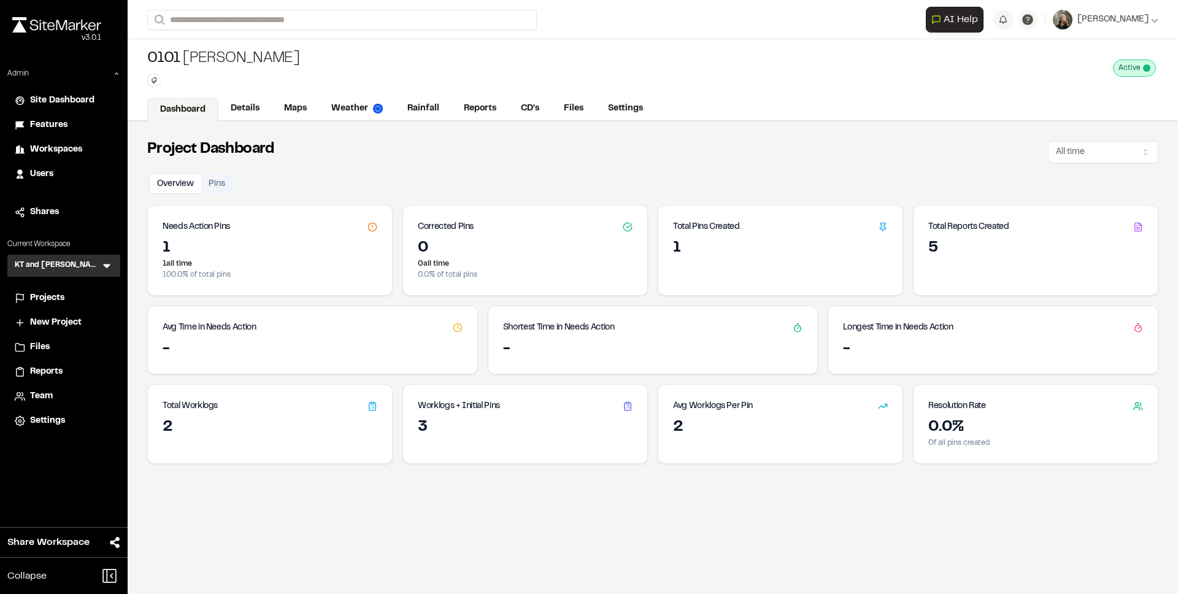
click at [222, 183] on button "Pins" at bounding box center [216, 184] width 31 height 18
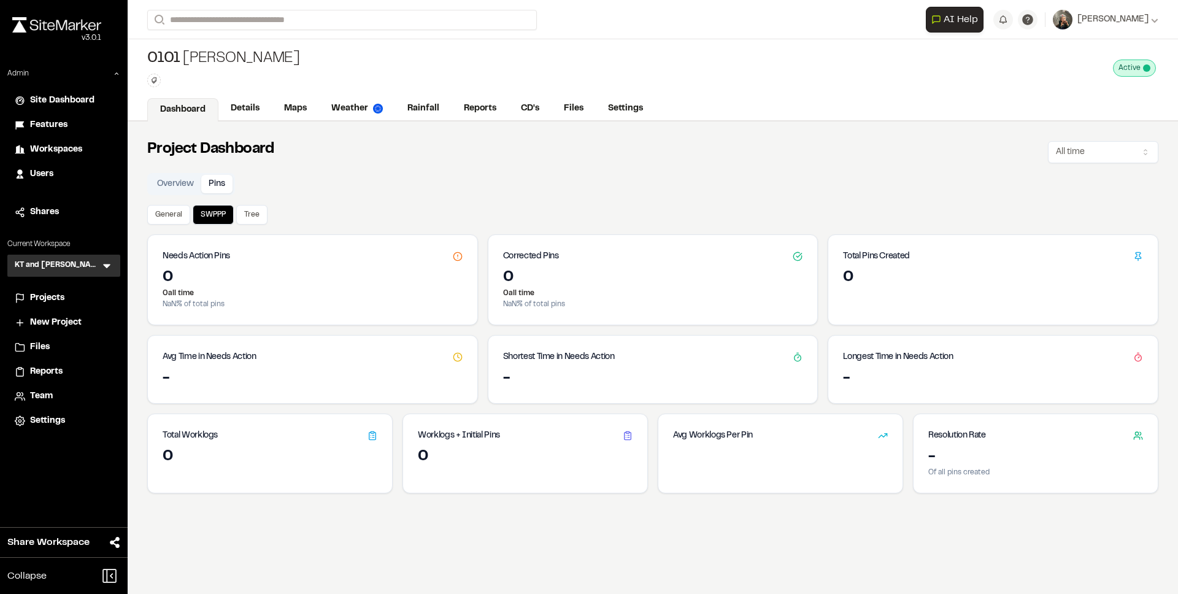
click at [192, 182] on button "Overview" at bounding box center [176, 184] width 52 height 18
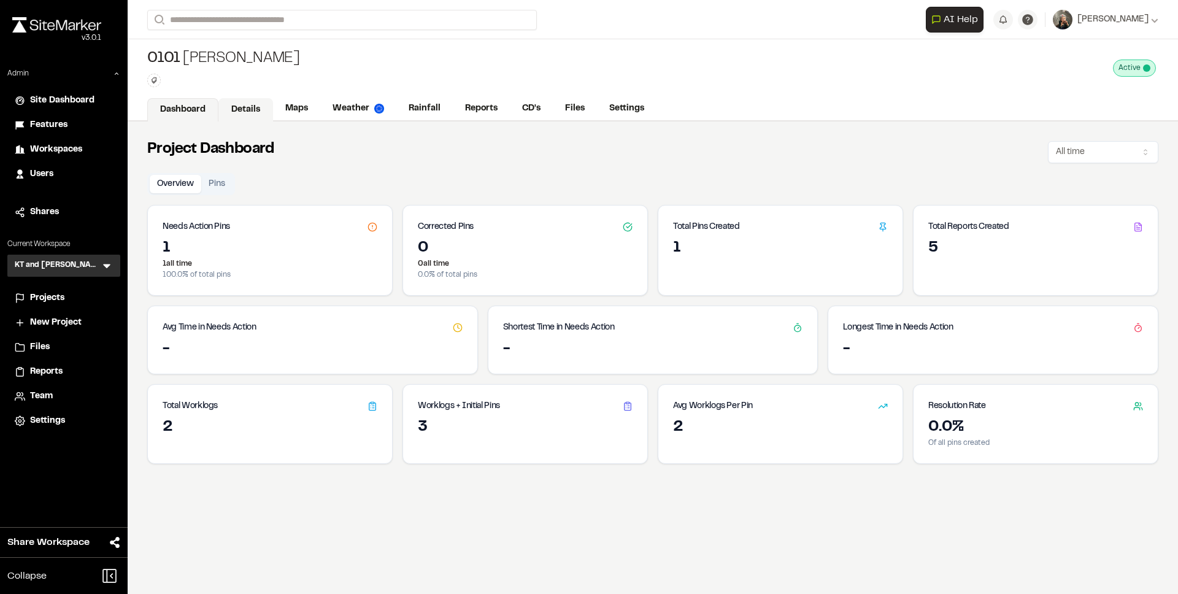
click at [238, 113] on link "Details" at bounding box center [245, 109] width 55 height 23
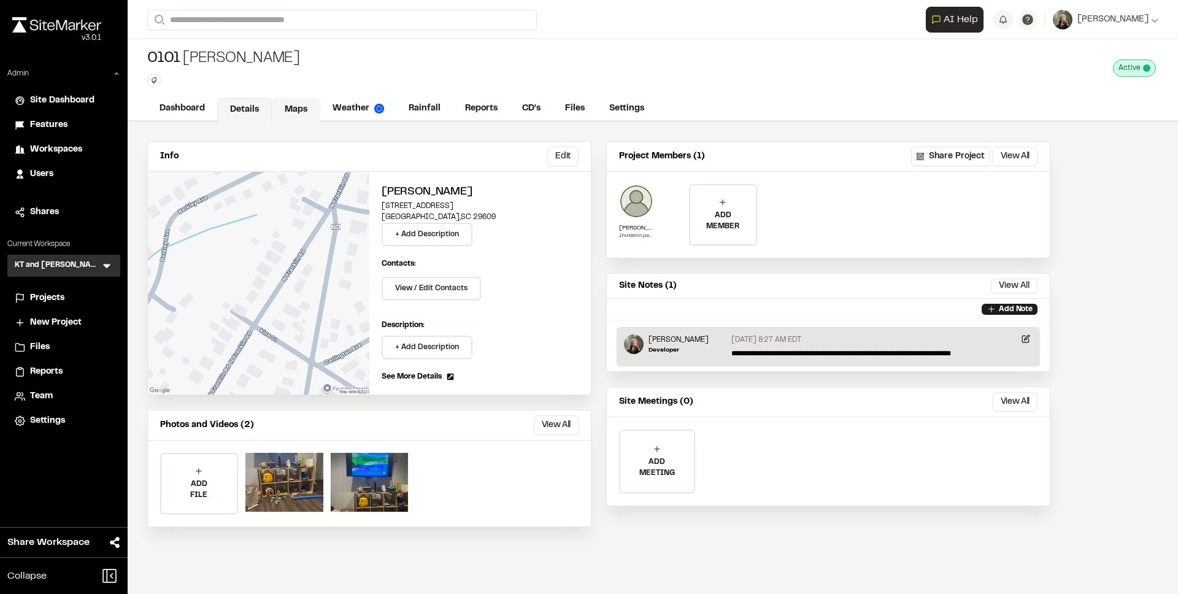
click at [288, 114] on link "Maps" at bounding box center [296, 109] width 48 height 23
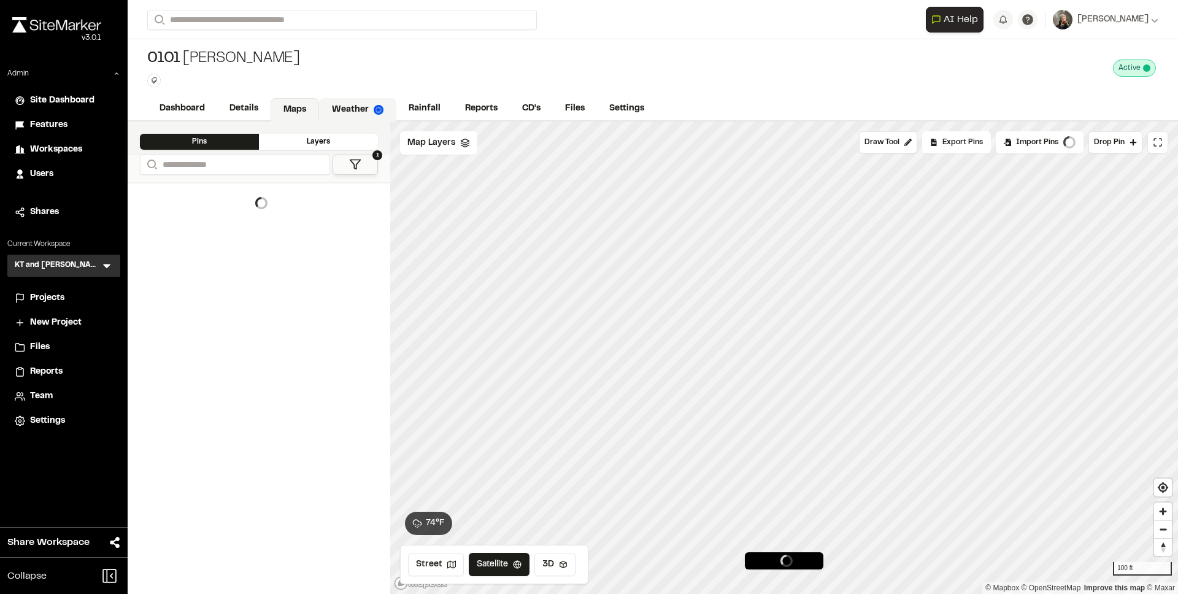
click at [352, 113] on link "Weather" at bounding box center [357, 109] width 77 height 23
